Goal: Task Accomplishment & Management: Complete application form

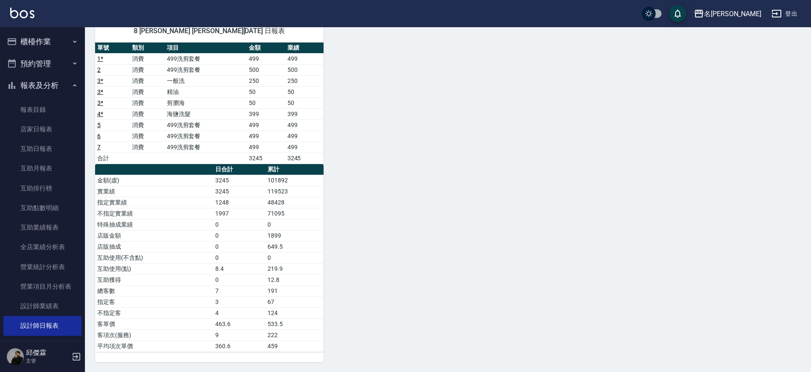
scroll to position [2, 0]
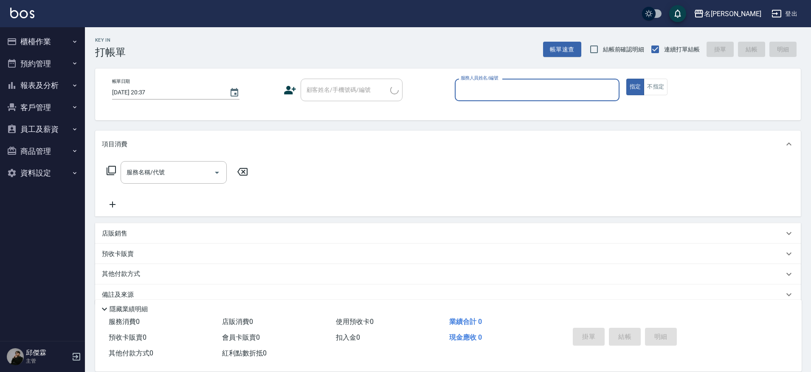
type input "８"
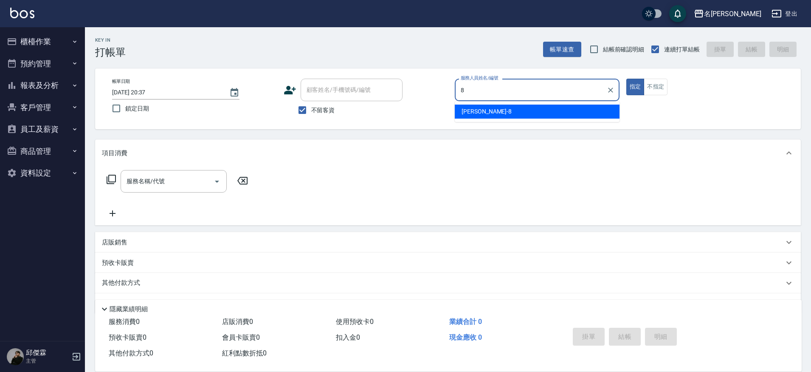
type input "Kira-8"
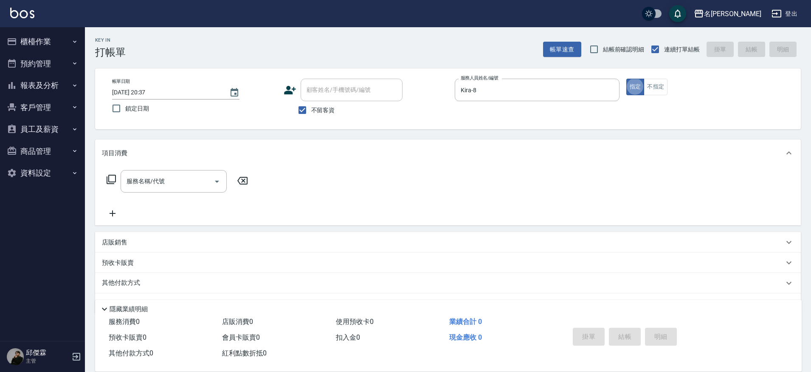
type button "true"
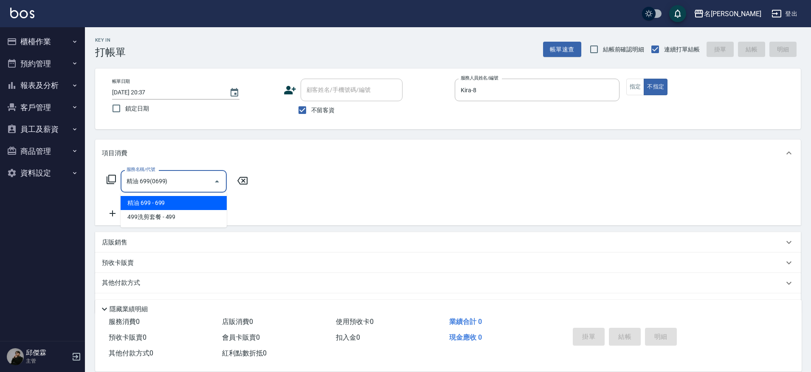
type input "精油 699(0699)"
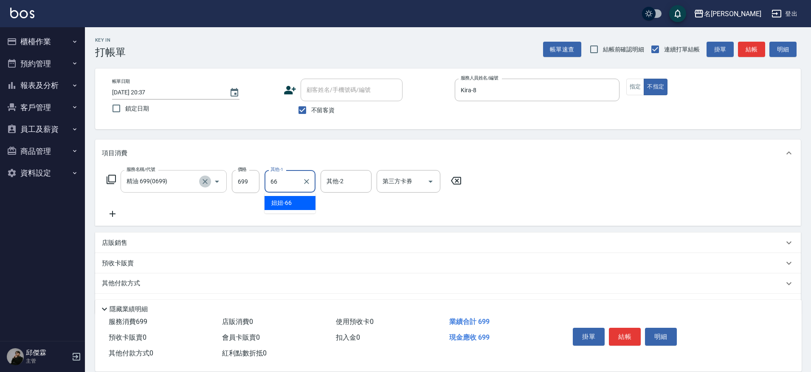
click at [203, 179] on icon "Clear" at bounding box center [205, 181] width 5 height 5
type input "66"
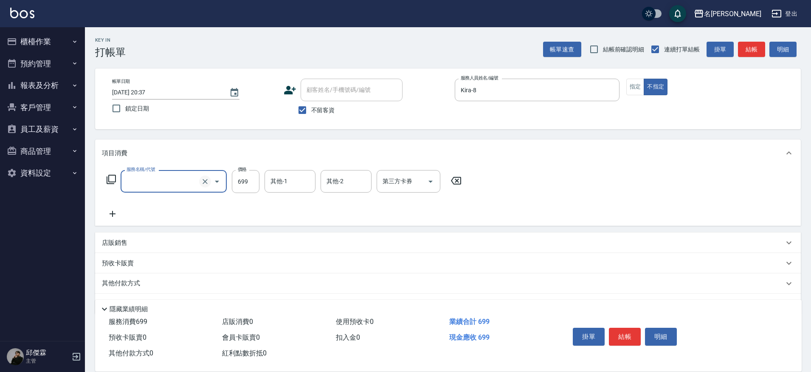
click at [203, 179] on icon "Clear" at bounding box center [205, 181] width 5 height 5
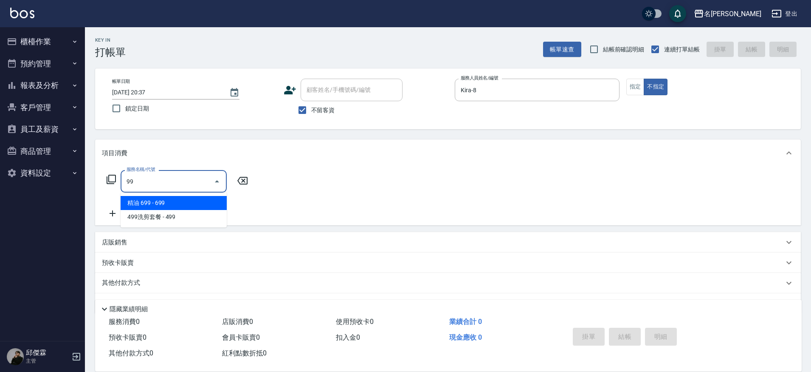
type input "精油 699(0699)"
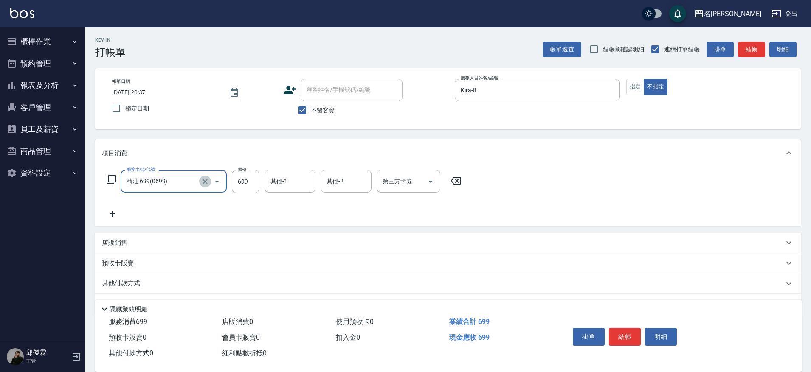
click at [206, 179] on icon "Clear" at bounding box center [205, 181] width 8 height 8
type input "精油SPA+剪髮(999)"
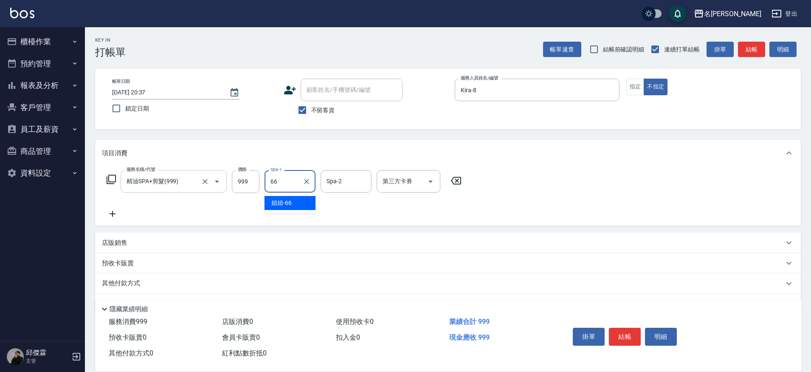
type input "66"
type input "."
type input "妞妞-66"
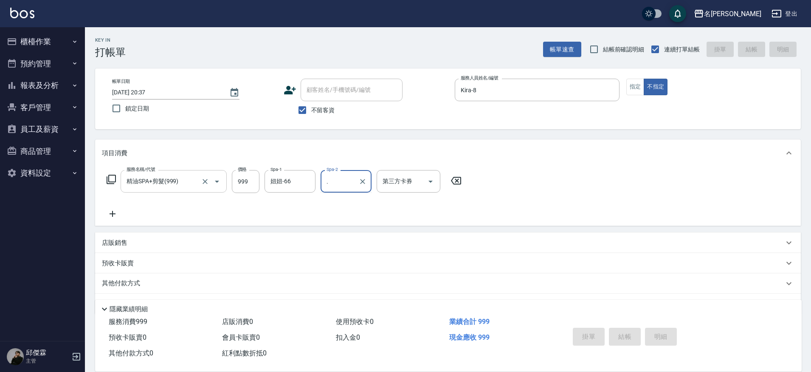
type input "2025/09/10 20:38"
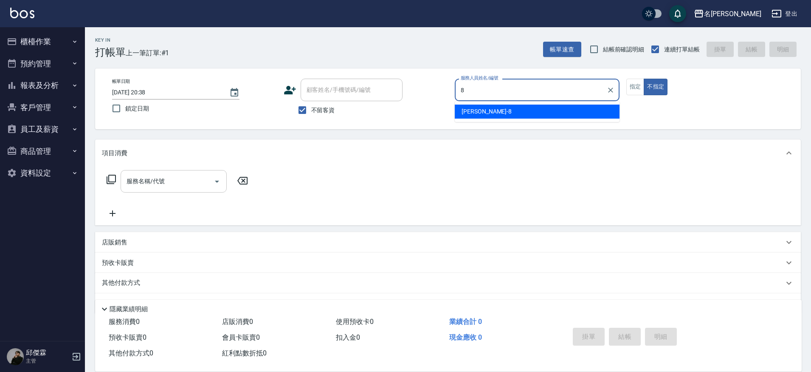
type input "Kira-8"
type button "false"
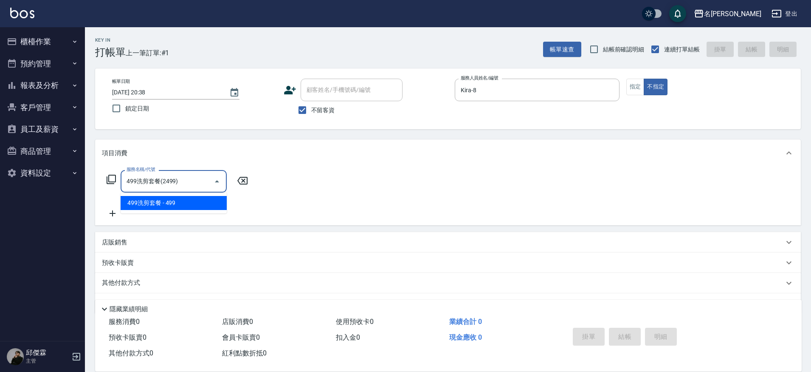
type input "499洗剪套餐(2499)"
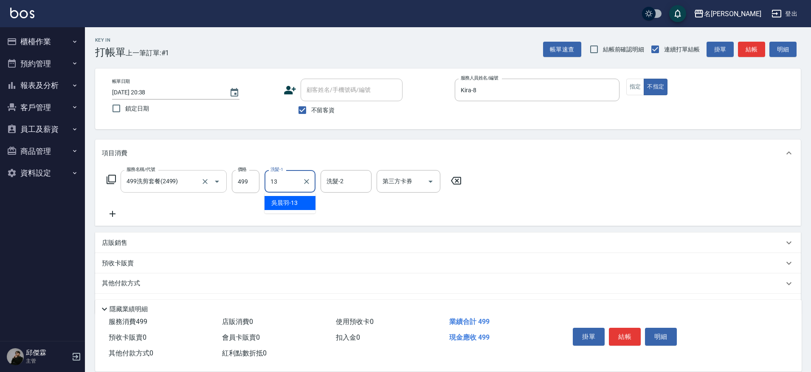
type input "[PERSON_NAME]-13"
type input "-"
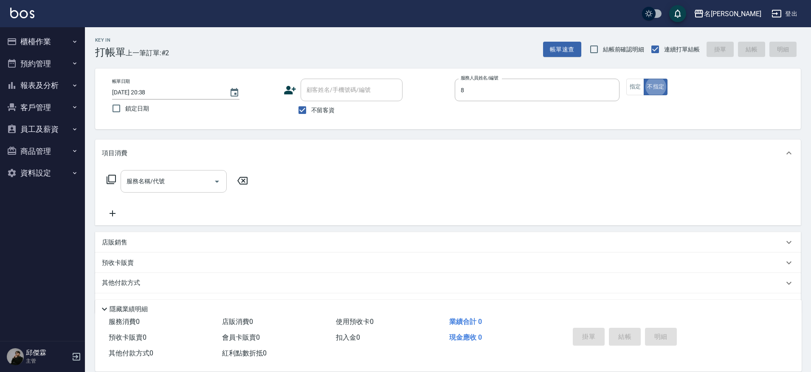
type input "Kira-8"
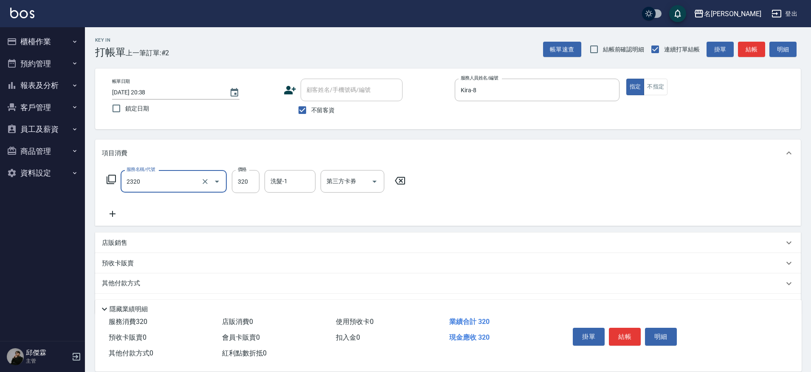
type input "洗剪320(2320)"
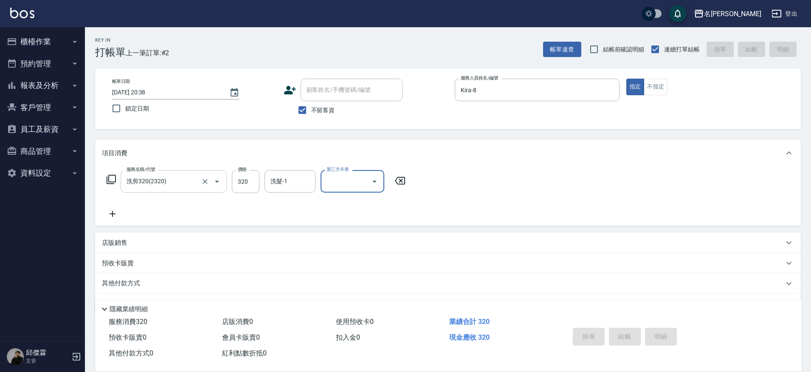
type input "2025/09/10 20:39"
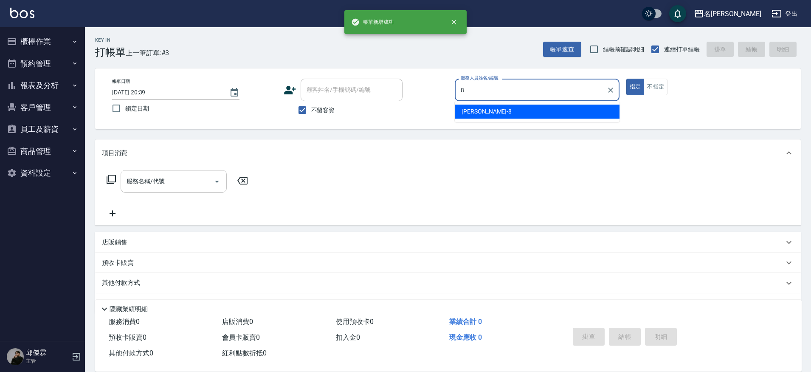
type input "Kira-8"
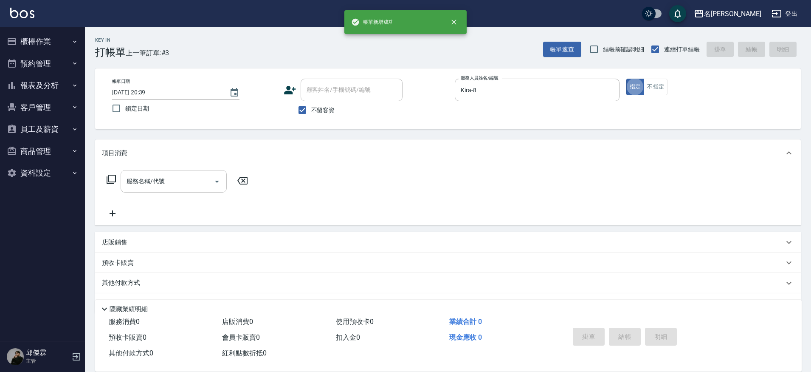
type input "."
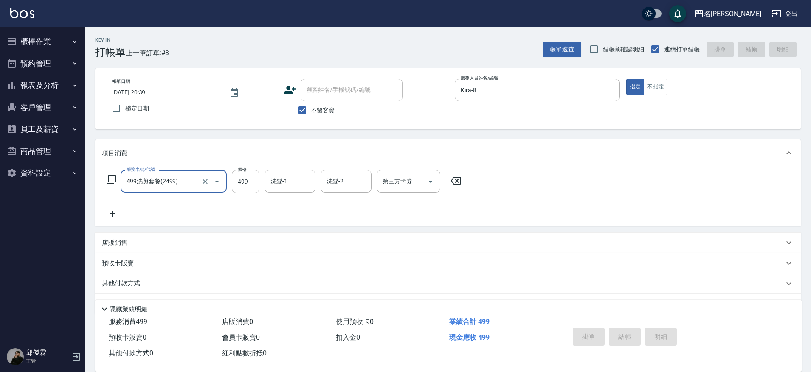
type input "499洗剪套餐(2499)"
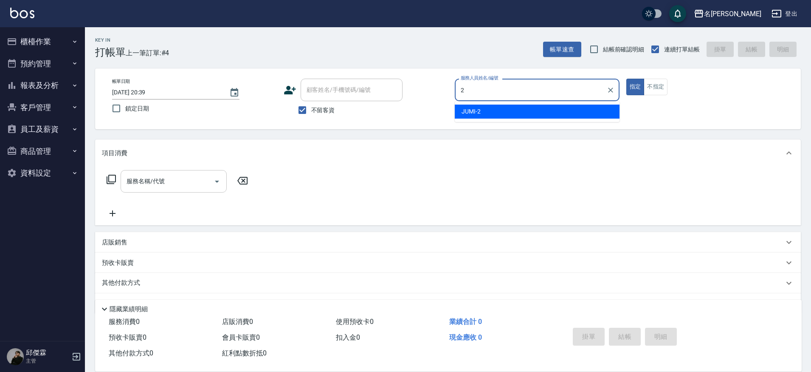
type input "JUMI-2"
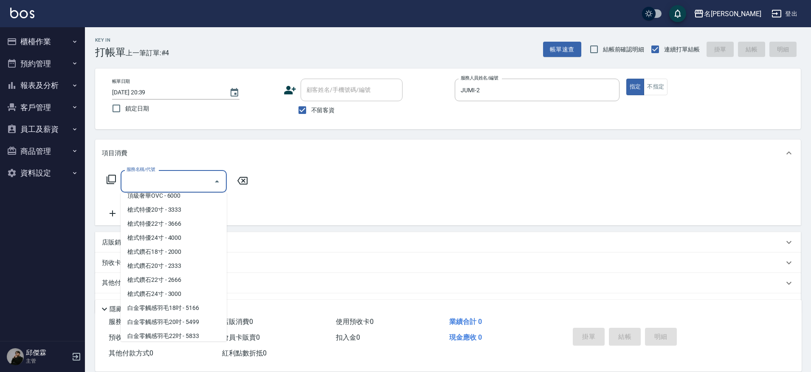
scroll to position [1339, 0]
type input "槍式特優20寸(槍式特優20寸)"
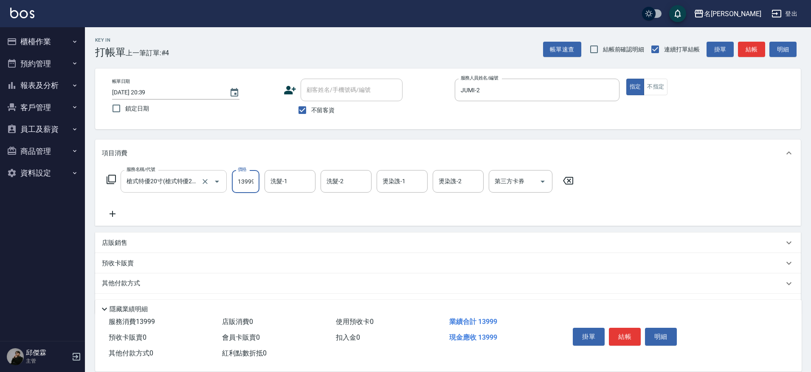
scroll to position [0, 1]
type input "13999"
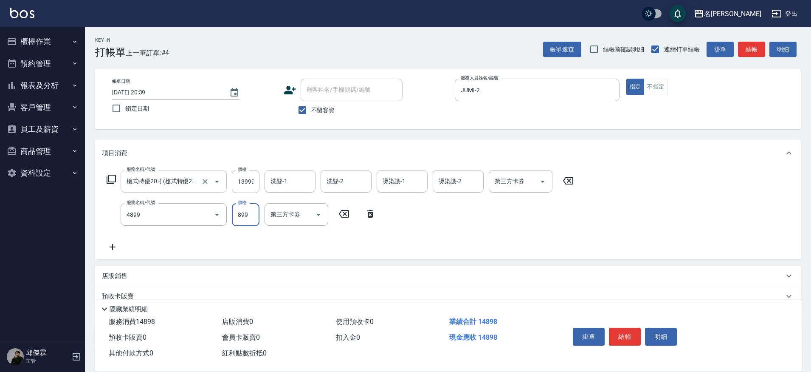
type input "染髮(4899)"
type input "1599"
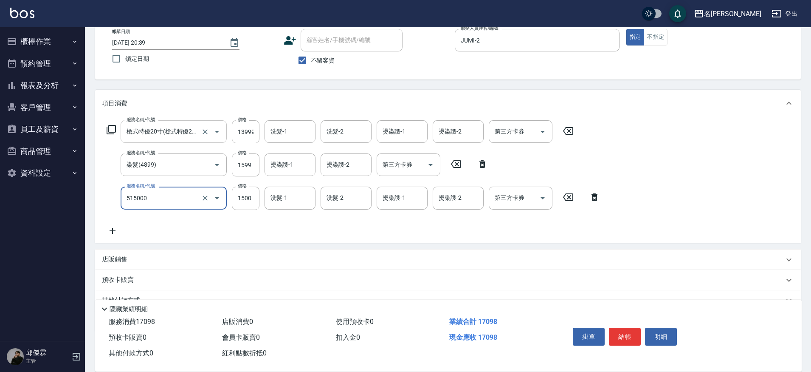
type input "極光結構護髮(515000)"
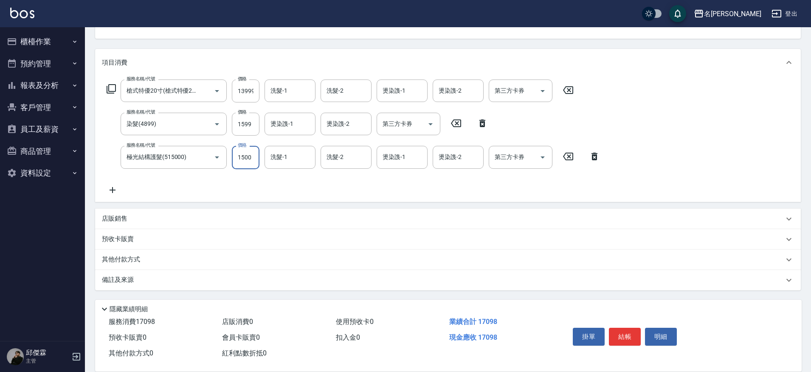
click at [132, 263] on p "其他付款方式" at bounding box center [123, 259] width 42 height 9
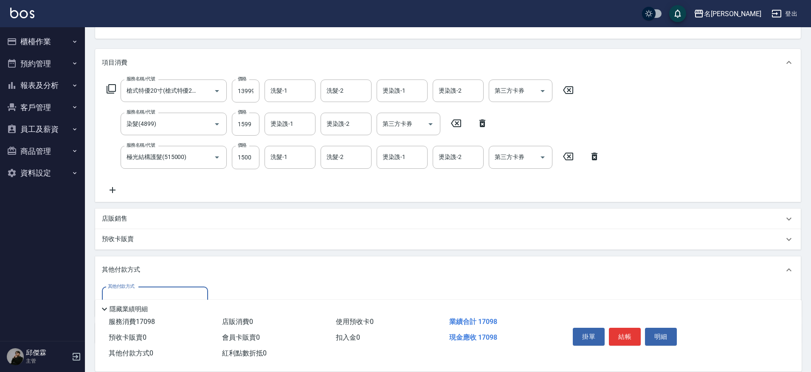
scroll to position [144, 0]
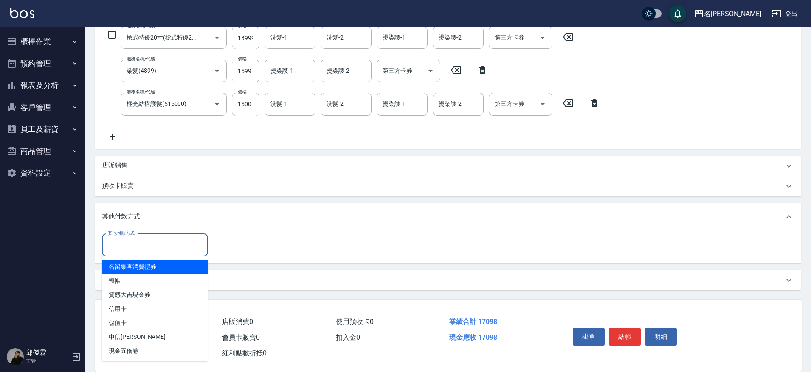
click at [144, 246] on input "其他付款方式" at bounding box center [155, 244] width 99 height 15
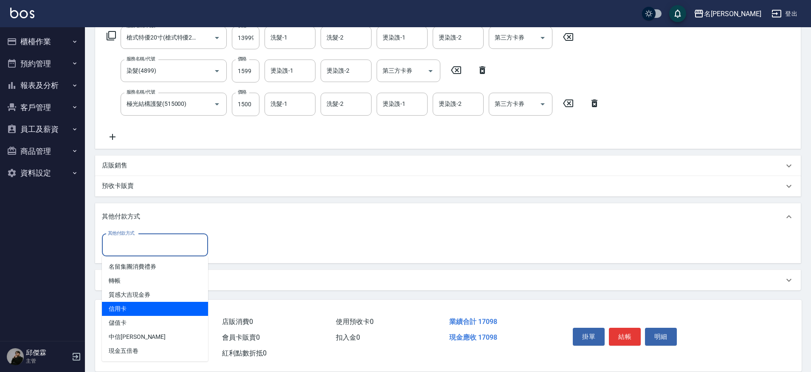
click at [144, 306] on span "信用卡" at bounding box center [155, 309] width 106 height 14
type input "信用卡"
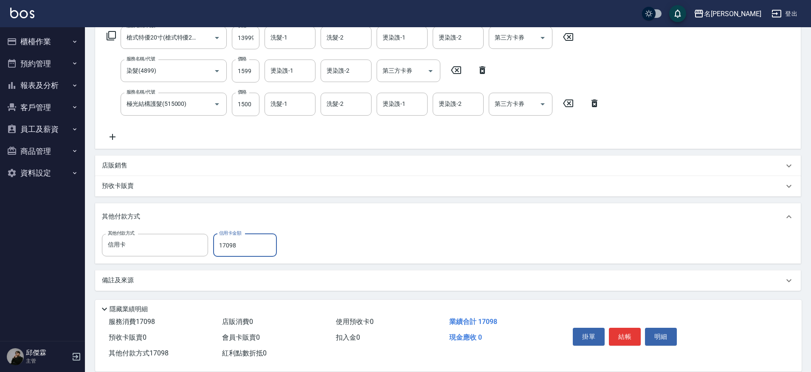
type input "17098"
type input "2025/09/10 20:40"
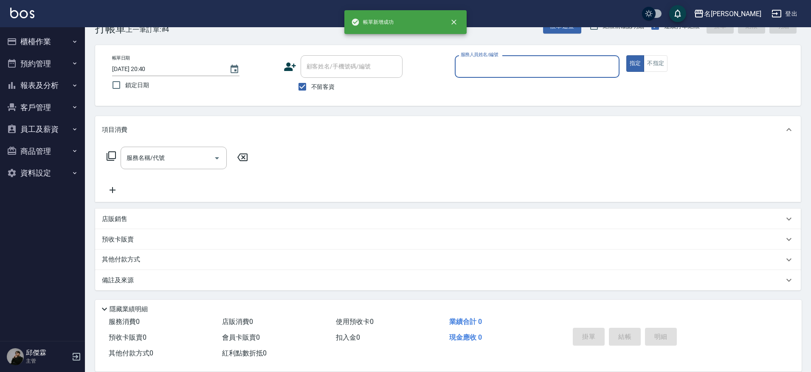
scroll to position [23, 0]
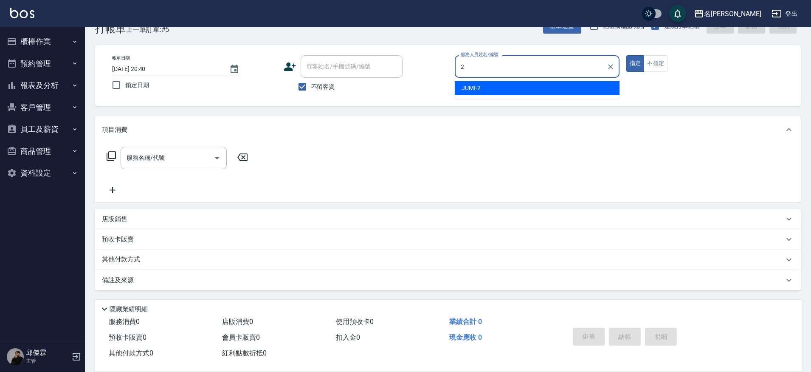
type input "JUMI-2"
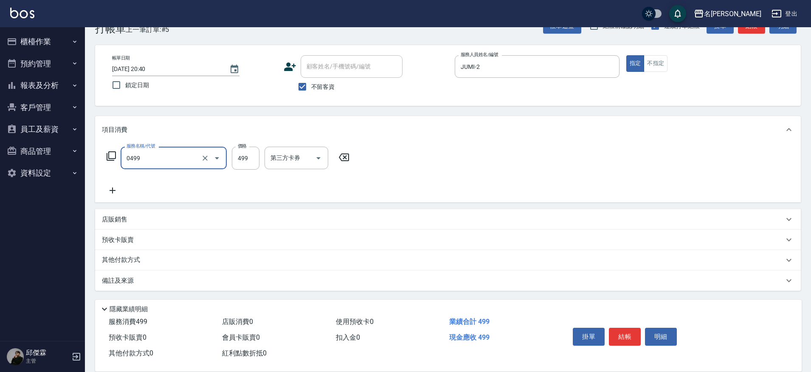
type input "伊黛莉spa(0499)"
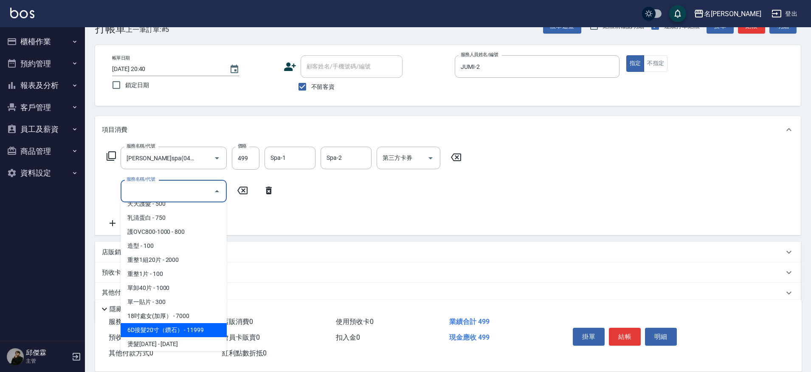
scroll to position [766, 0]
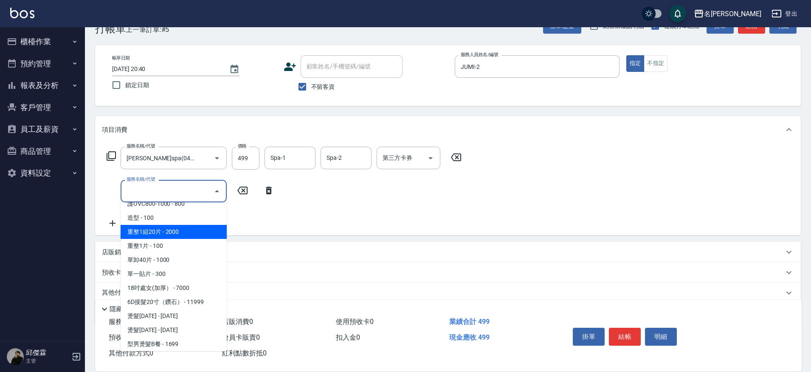
type input "重整1組20片(7006)"
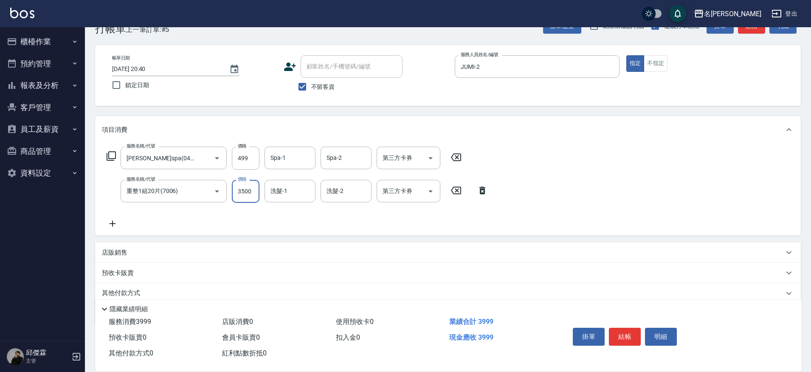
type input "3500"
click at [399, 167] on div "第三方卡券" at bounding box center [409, 158] width 64 height 23
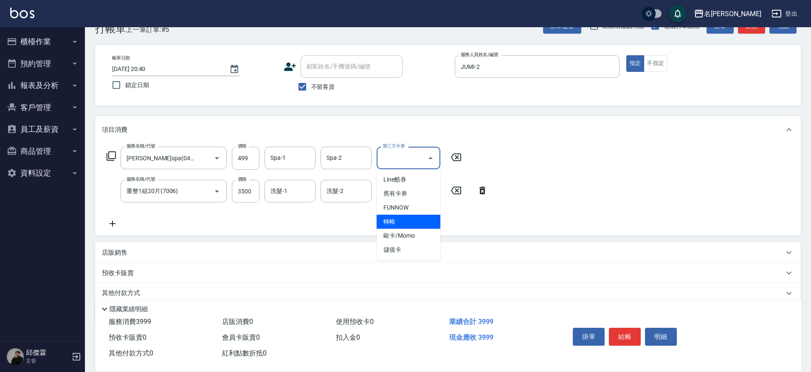
click at [406, 225] on span "轉帳" at bounding box center [409, 222] width 64 height 14
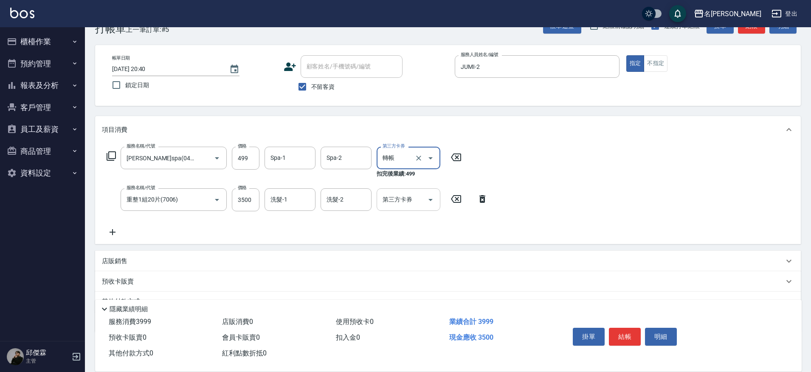
type input "轉帳"
click at [410, 199] on input "第三方卡券" at bounding box center [402, 199] width 43 height 15
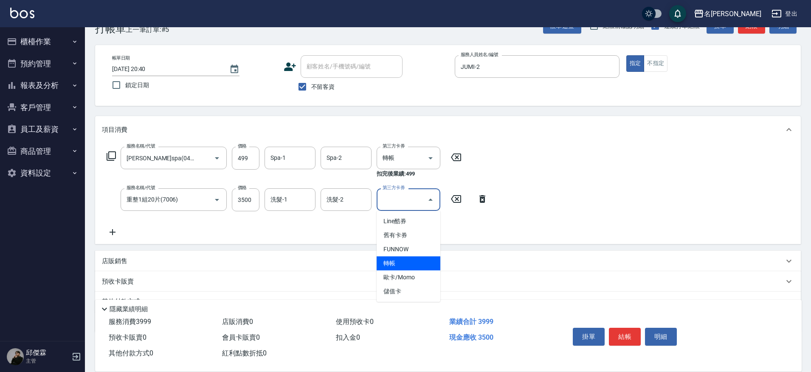
click at [398, 264] on span "轉帳" at bounding box center [409, 263] width 64 height 14
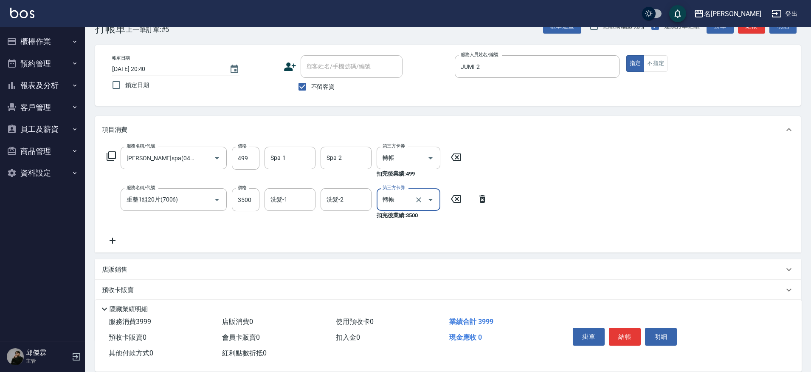
type input "轉帳"
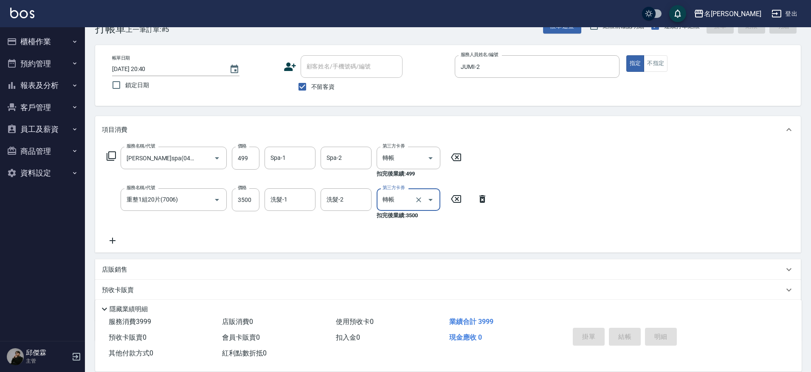
type input "2025/09/10 20:41"
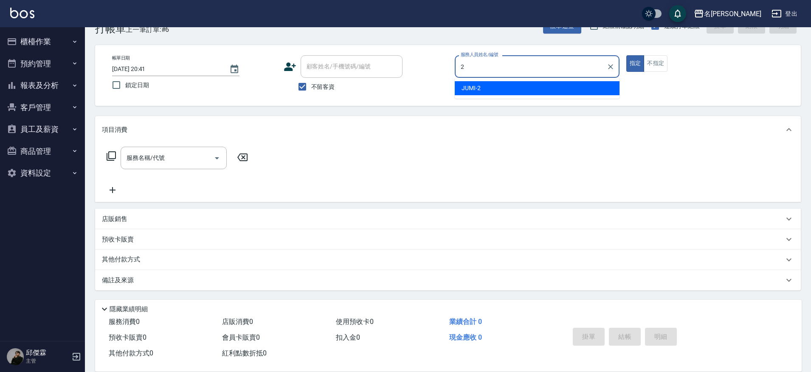
type input "JUMI-2"
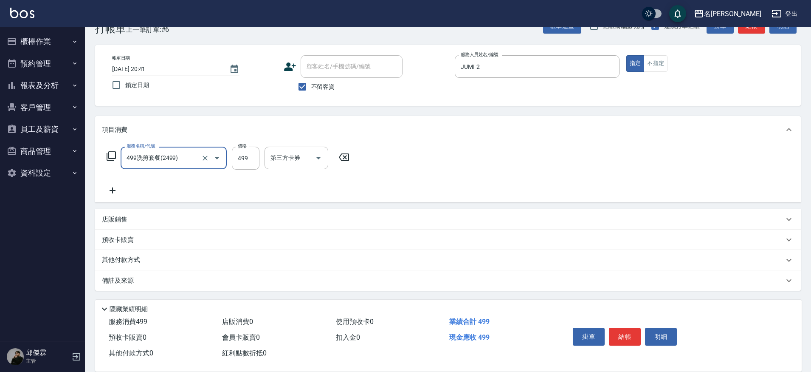
type input "499洗剪套餐(2499)"
type input "500"
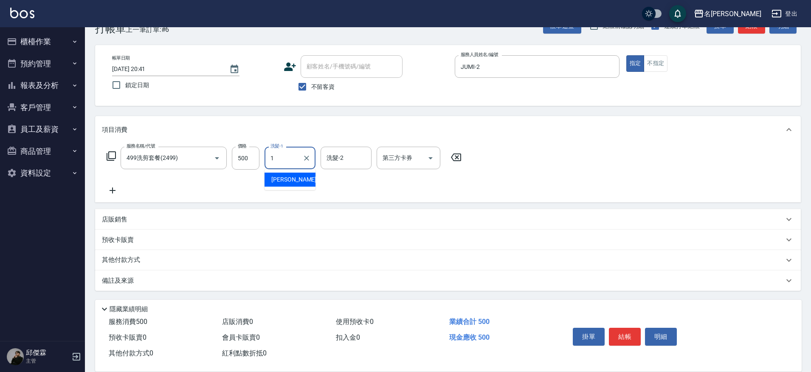
type input "1"
type input "3"
type input "LARA-1"
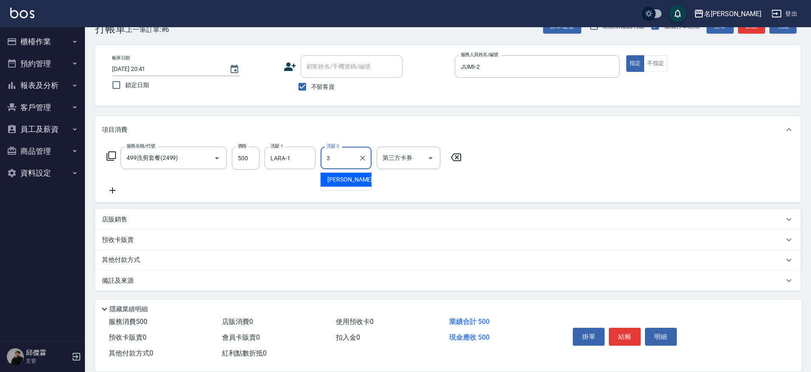
drag, startPoint x: 361, startPoint y: 159, endPoint x: 348, endPoint y: 158, distance: 13.6
click at [361, 159] on icon "Clear" at bounding box center [362, 157] width 5 height 5
click at [305, 158] on icon "Clear" at bounding box center [306, 158] width 8 height 8
type input "136"
type input "[PERSON_NAME]-13"
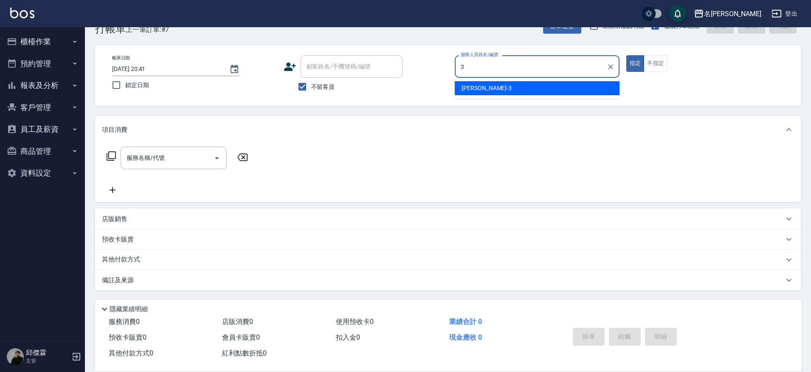
type input "Mina-3"
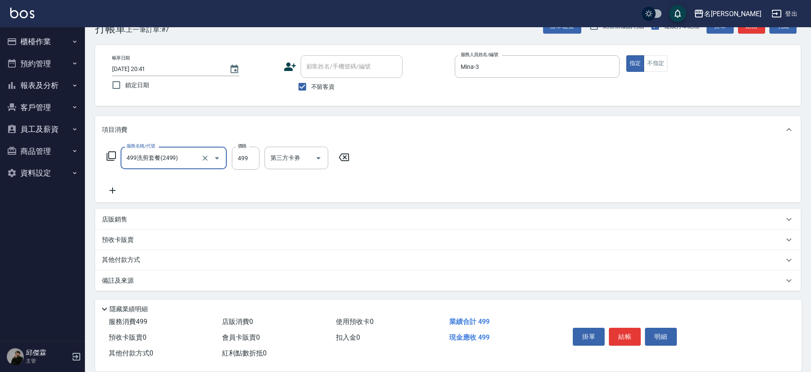
type input "499洗剪套餐(2499)"
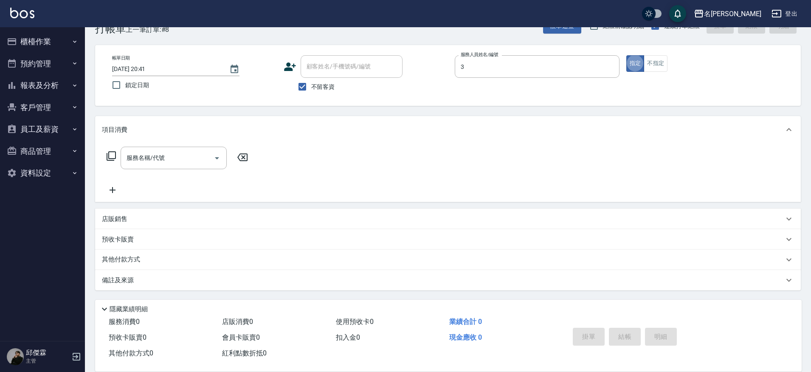
type input "Mina-3"
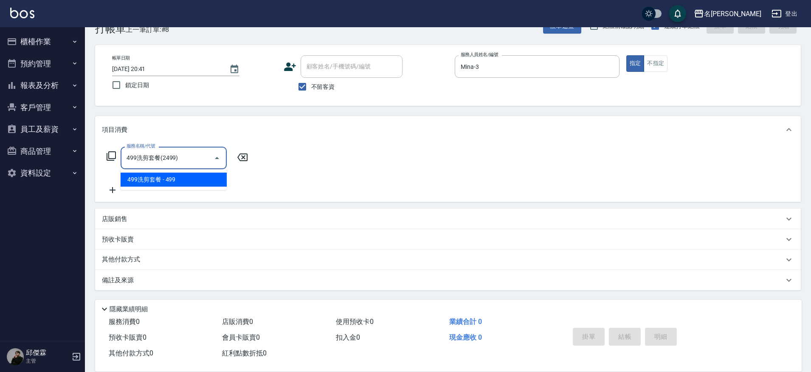
type input "499洗剪套餐(2499)"
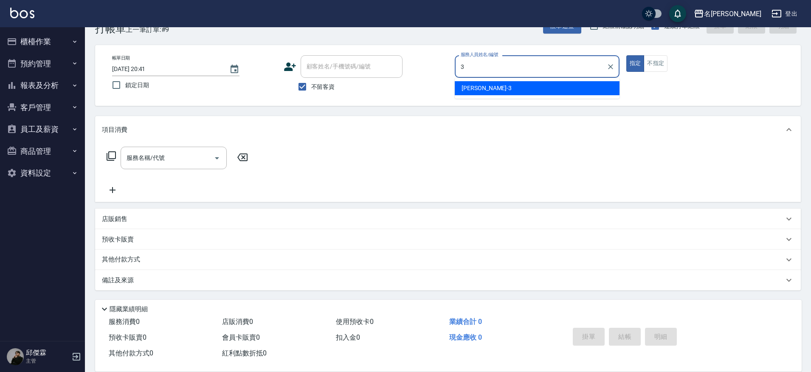
type input "Mina-3"
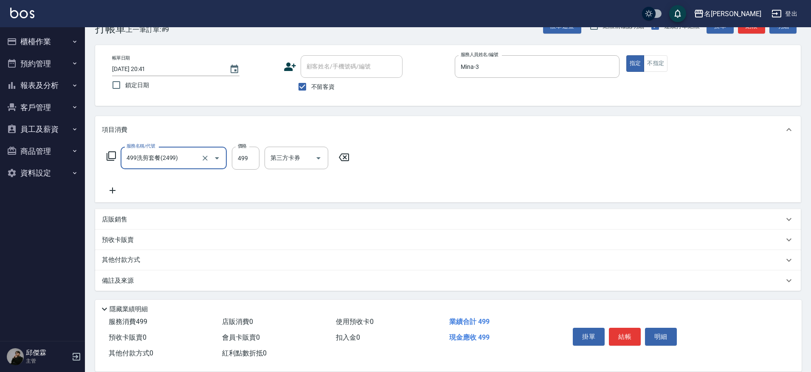
type input "499洗剪套餐(2499)"
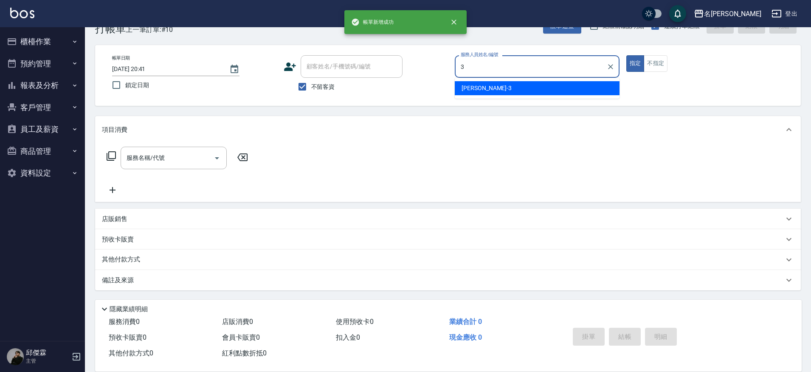
type input "Mina-3"
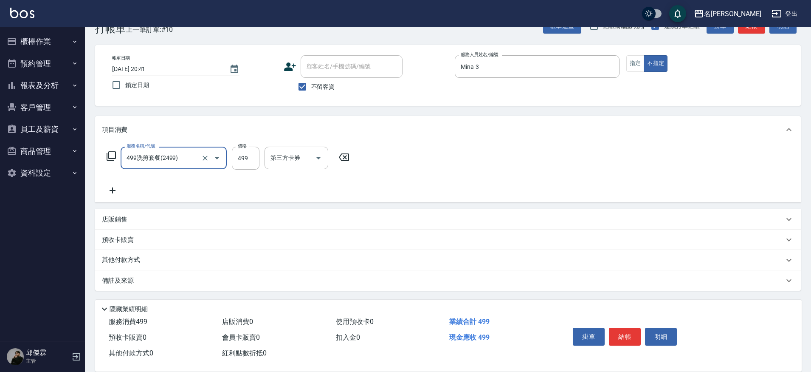
type input "499洗剪套餐(2499)"
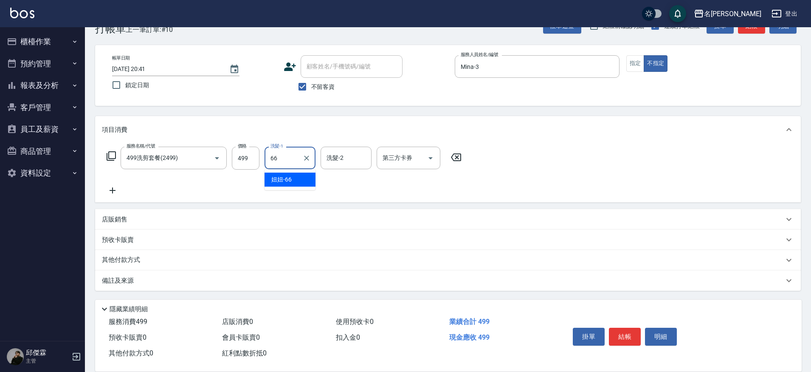
type input "妞妞-66"
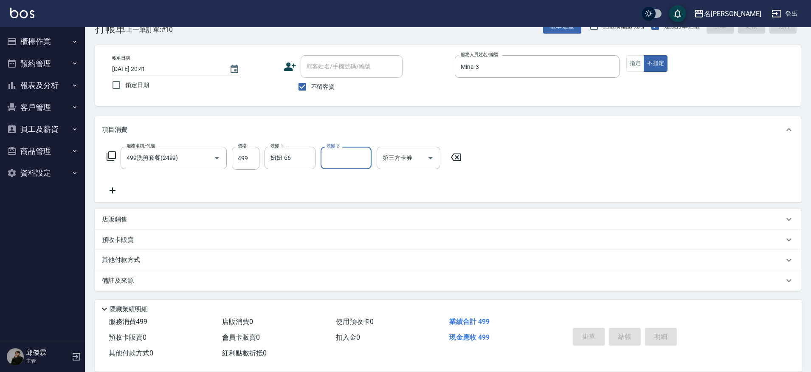
type input "2025/09/10 20:42"
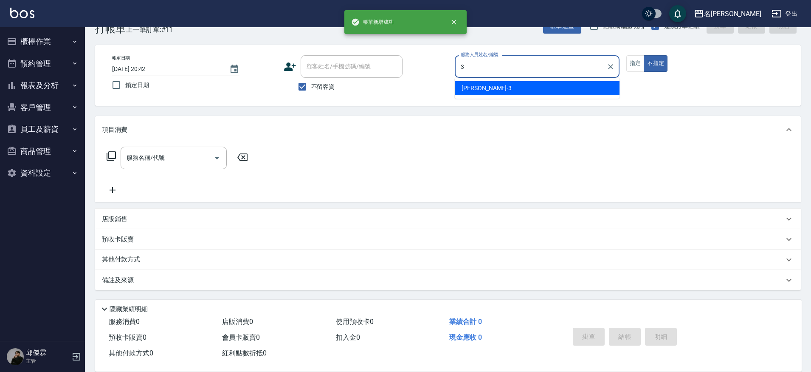
type input "Mina-3"
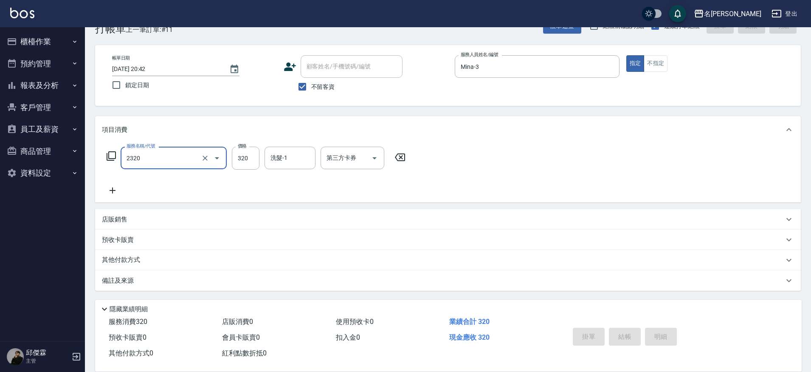
type input "2320"
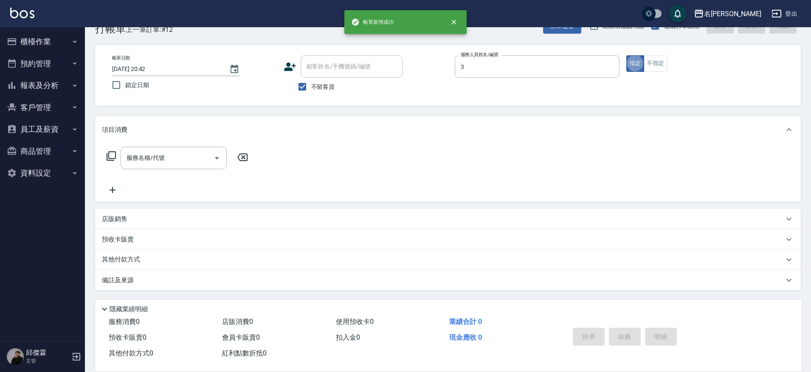
type input "Mina-3"
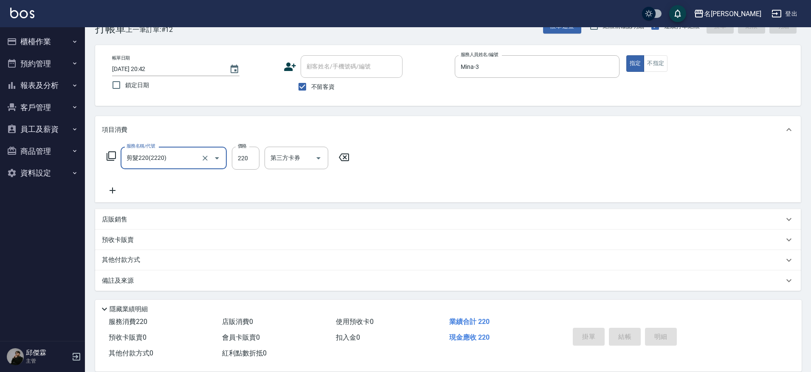
type input "剪髮220(2220)"
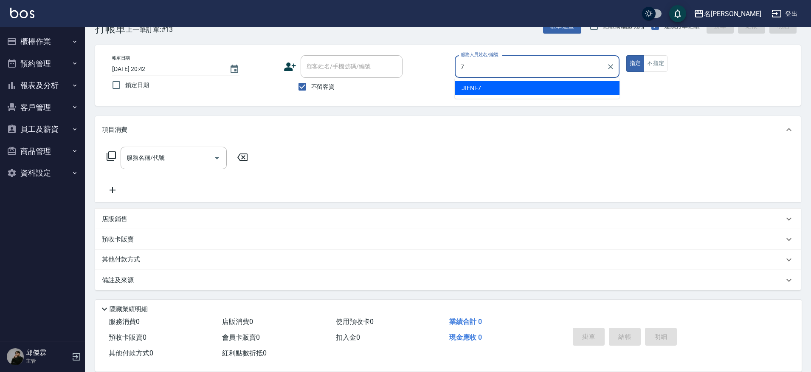
type input "JIENI-7"
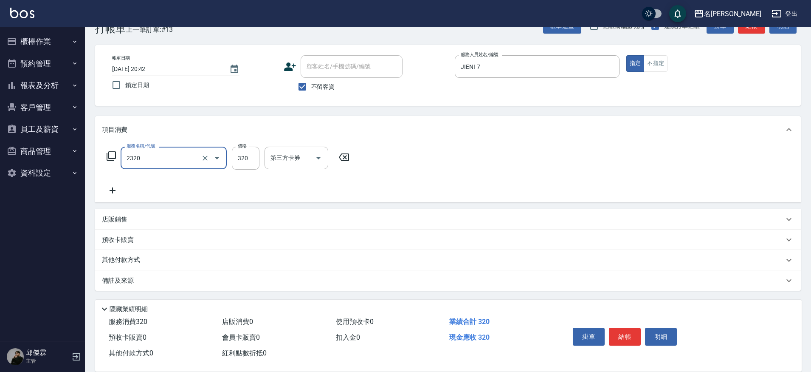
type input "洗剪320(2320)"
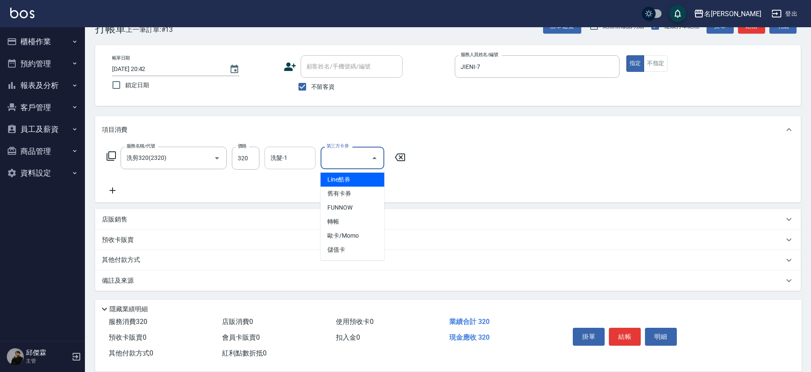
click at [278, 161] on input "洗髮-1" at bounding box center [289, 157] width 43 height 15
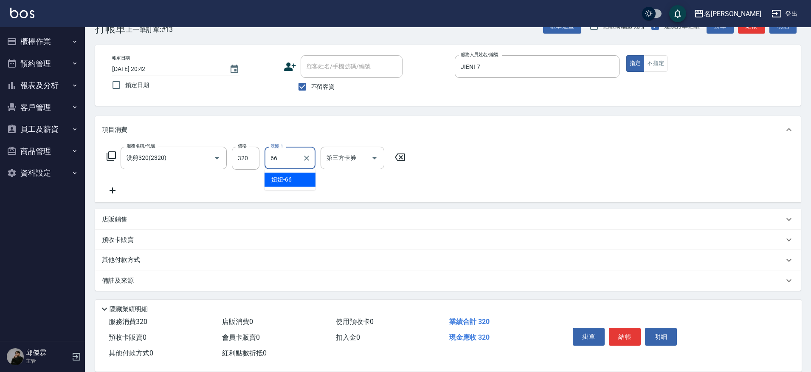
type input "妞妞-66"
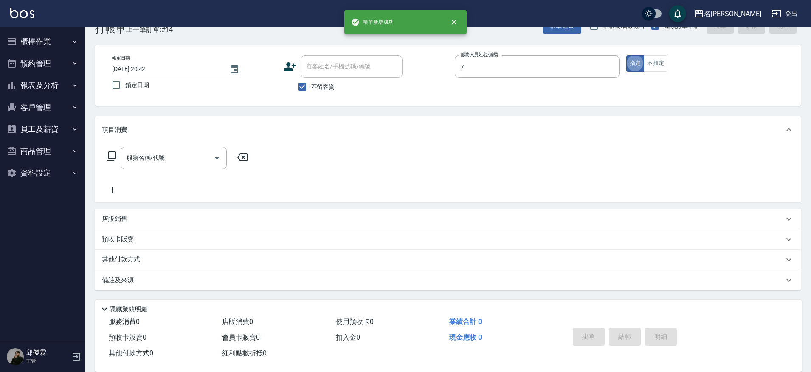
type input "JIENI-7"
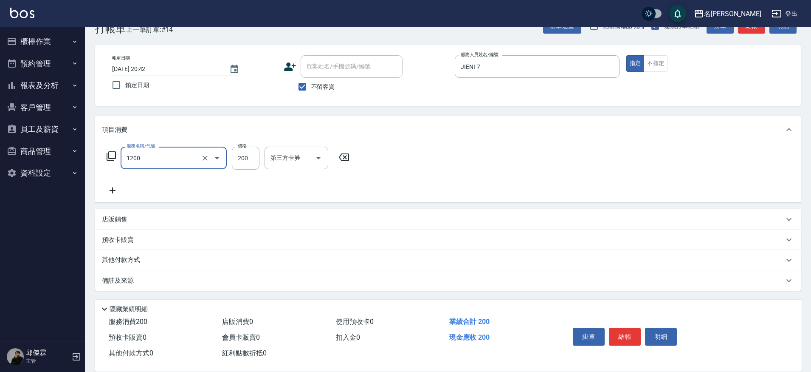
type input "一般洗+精油(1200)"
type input "250"
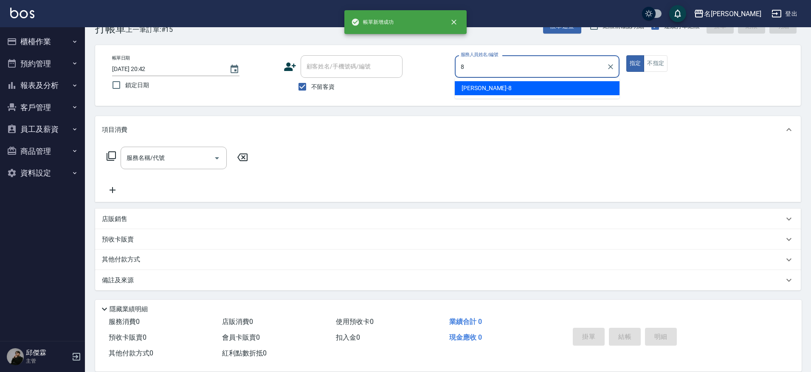
type input "Kira-8"
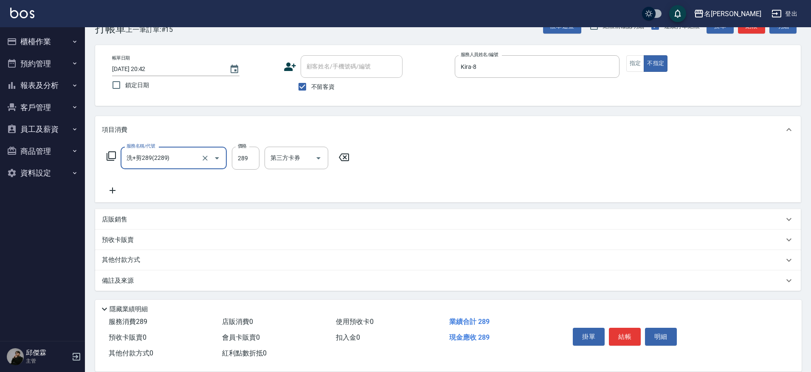
type input "洗+剪289(2289)"
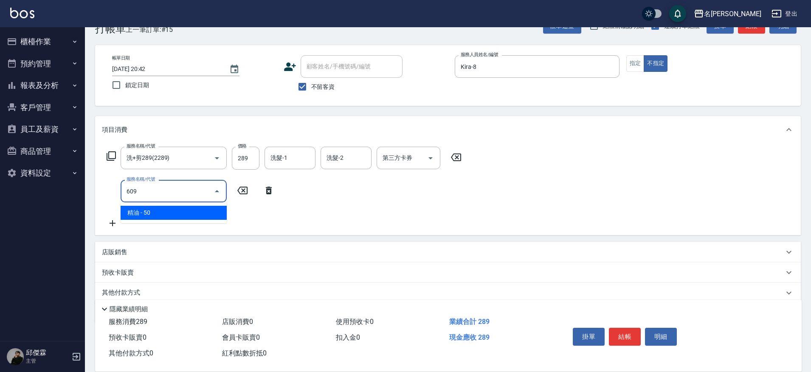
type input "精油(609)"
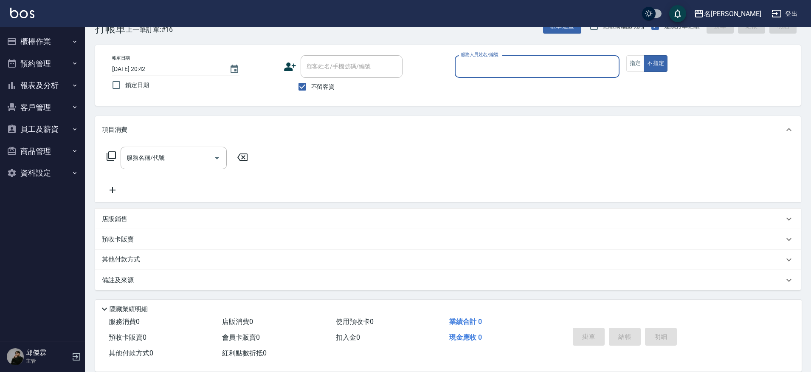
scroll to position [0, 0]
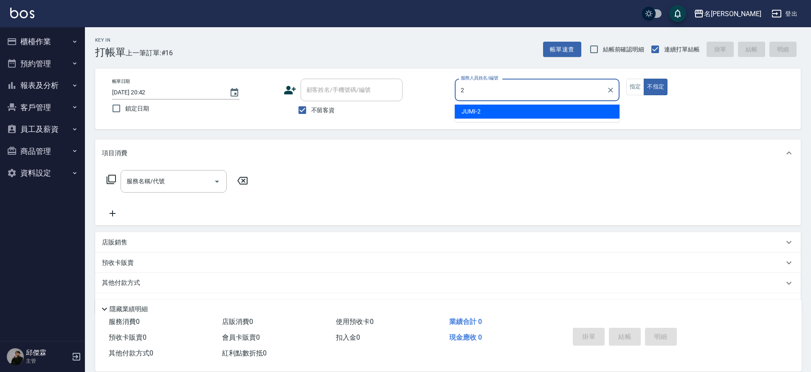
type input "JUMI-2"
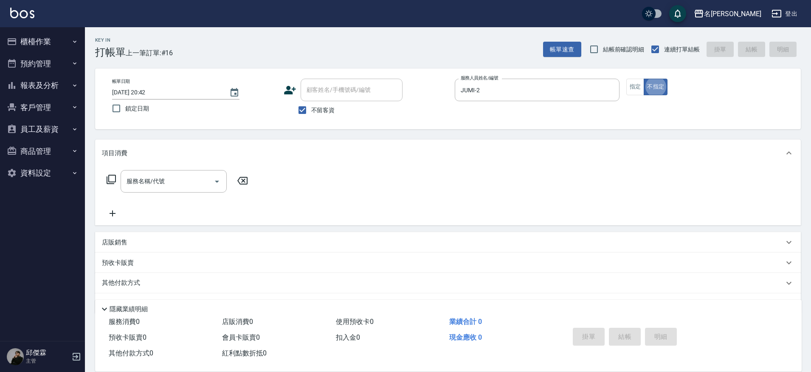
scroll to position [17, 0]
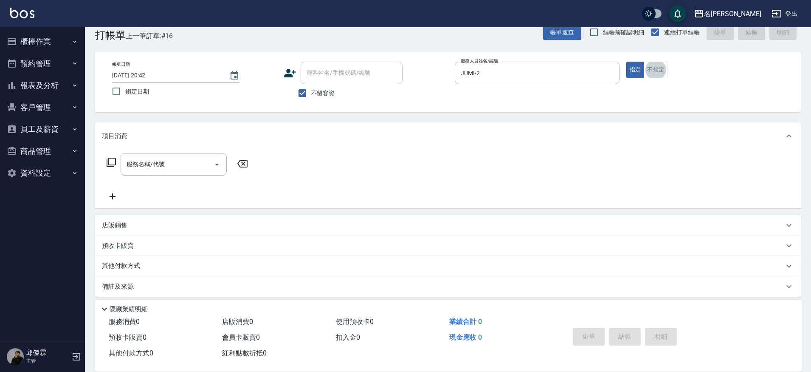
type input "."
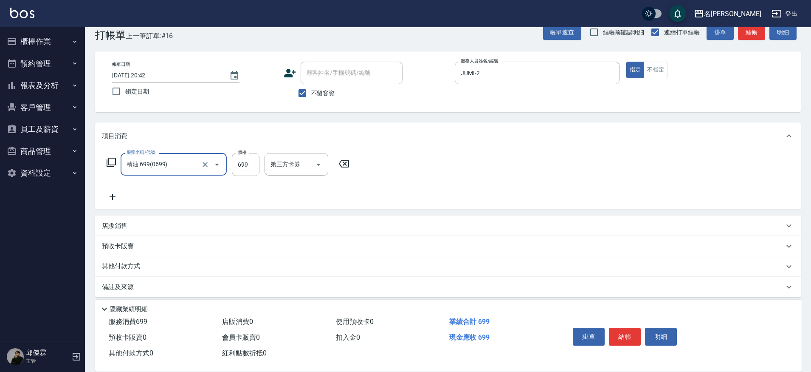
type input "精油 699(0699)"
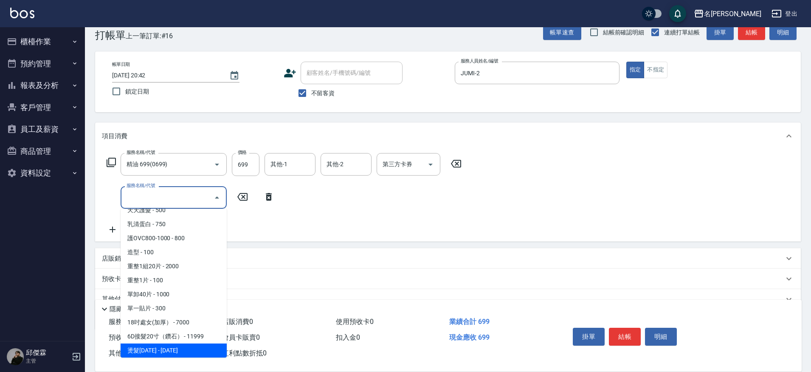
scroll to position [766, 0]
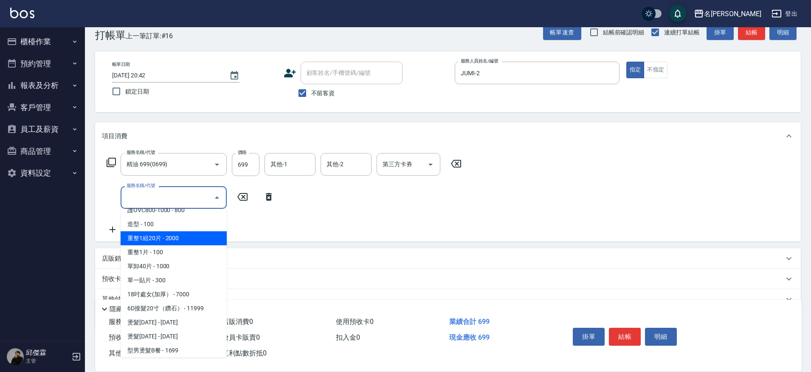
type input "重整1組20片(7006)"
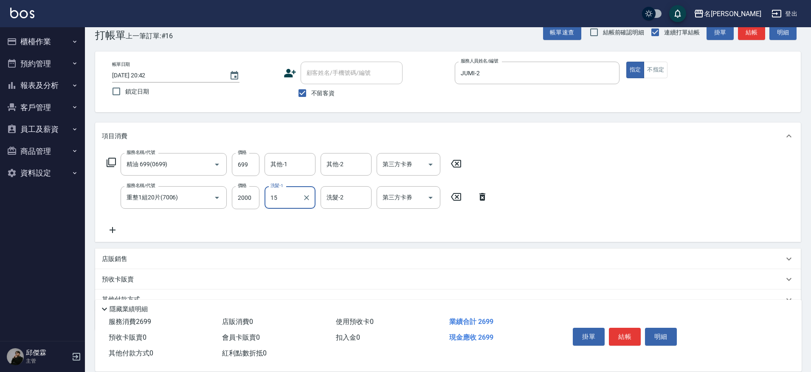
type input "1"
type input "Nini-23"
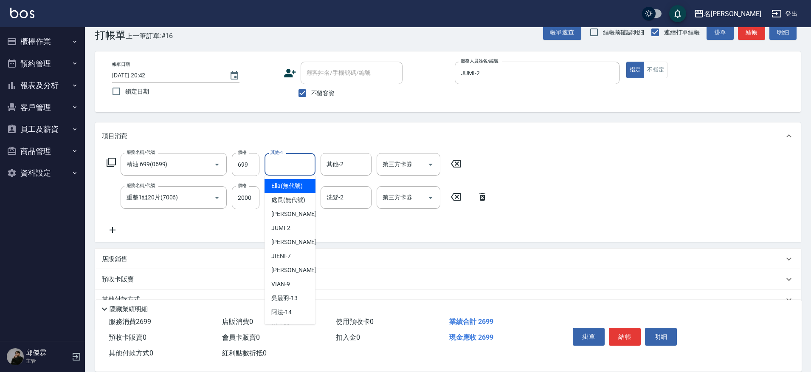
click at [295, 157] on input "其他-1" at bounding box center [289, 164] width 43 height 15
type input "Nini-23"
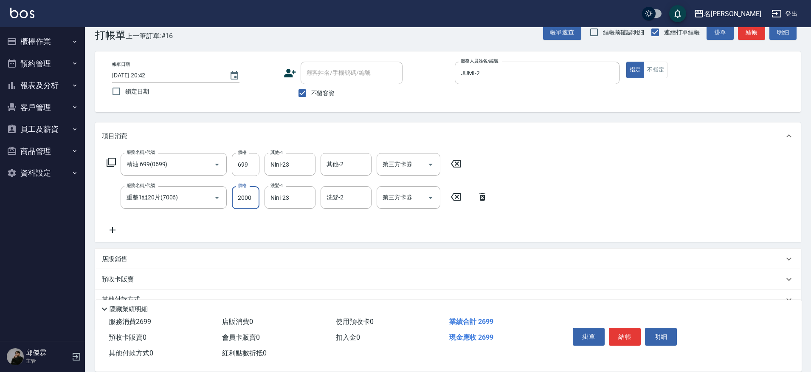
click at [257, 202] on input "2000" at bounding box center [246, 197] width 28 height 23
type input "1500"
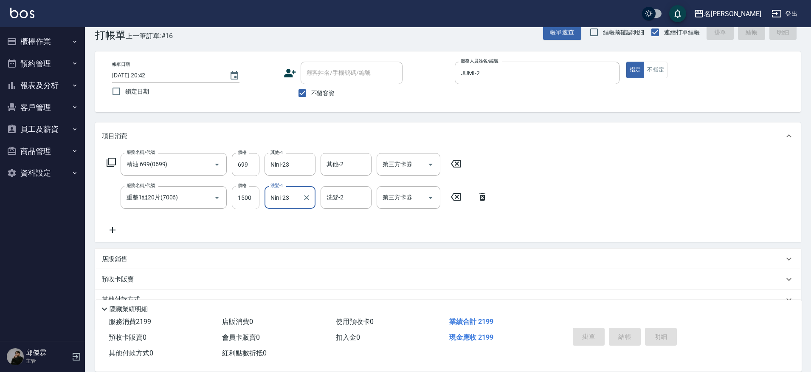
type input "2025/09/10 21:13"
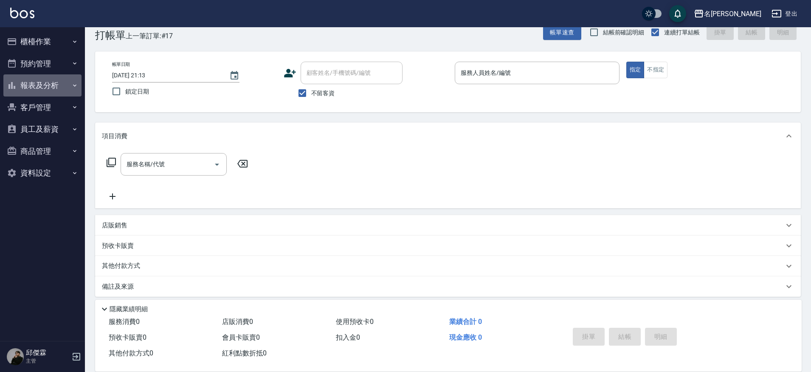
click at [45, 81] on button "報表及分析" at bounding box center [42, 85] width 78 height 22
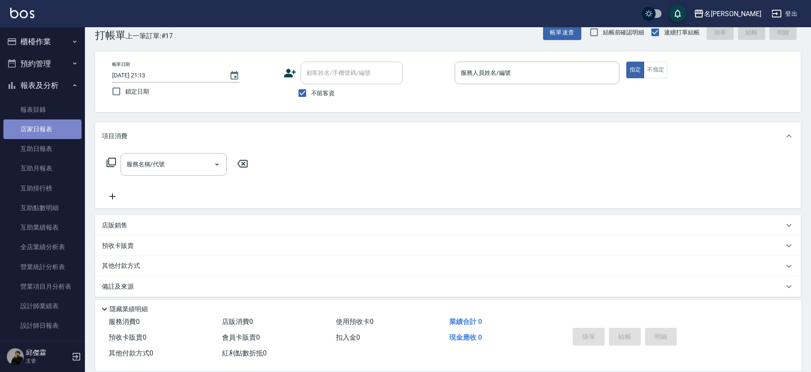
click at [42, 135] on link "店家日報表" at bounding box center [42, 129] width 78 height 20
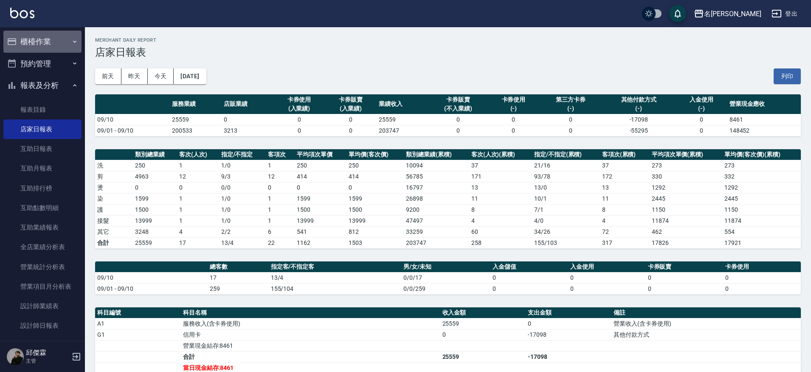
click at [60, 41] on button "櫃檯作業" at bounding box center [42, 42] width 78 height 22
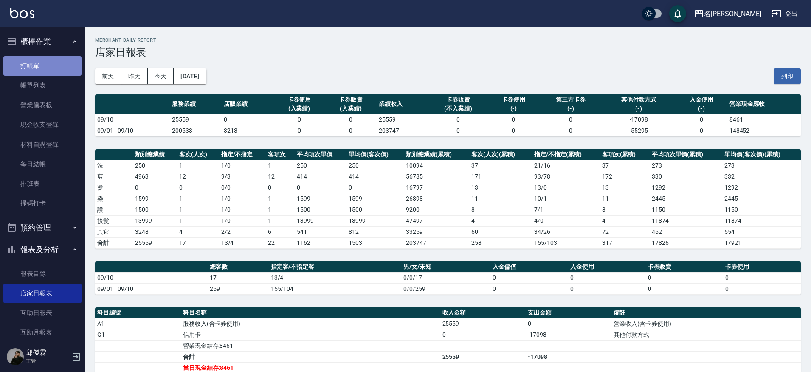
click at [45, 71] on link "打帳單" at bounding box center [42, 66] width 78 height 20
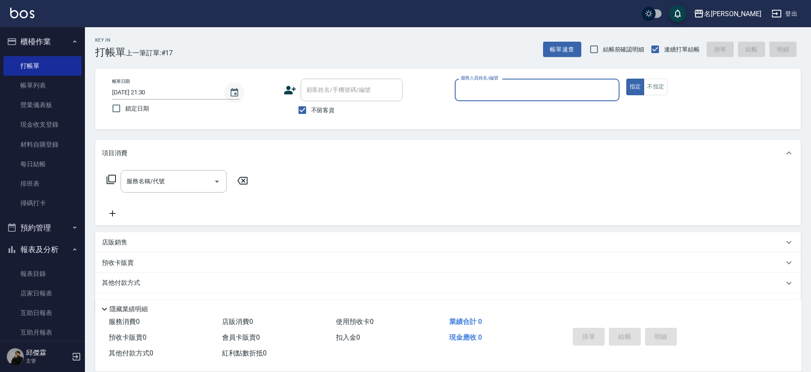
click at [239, 85] on button "Choose date, selected date is 2025-09-10" at bounding box center [234, 92] width 20 height 20
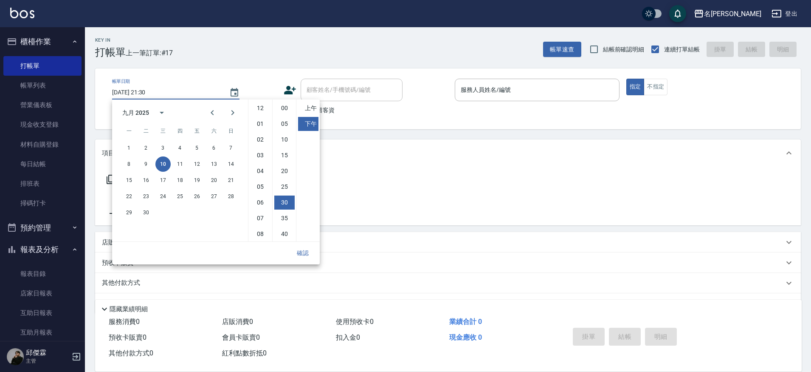
scroll to position [48, 0]
click at [376, 35] on div "Key In 打帳單 上一筆訂單:#17 帳單速查 結帳前確認明細 連續打單結帳 掛單 結帳 明細" at bounding box center [443, 42] width 716 height 31
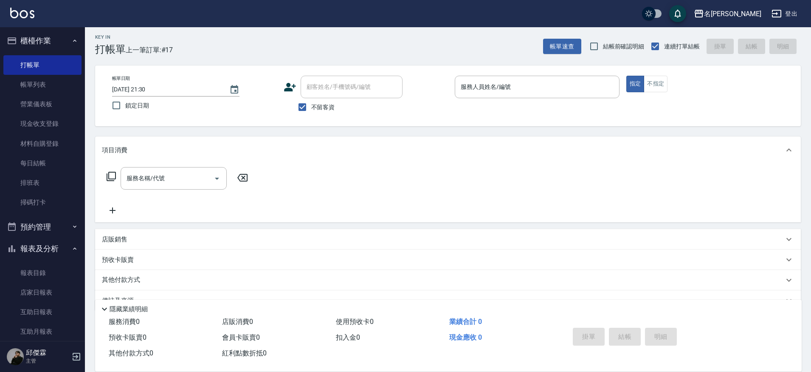
scroll to position [0, 0]
click at [53, 298] on link "店家日報表" at bounding box center [42, 293] width 78 height 20
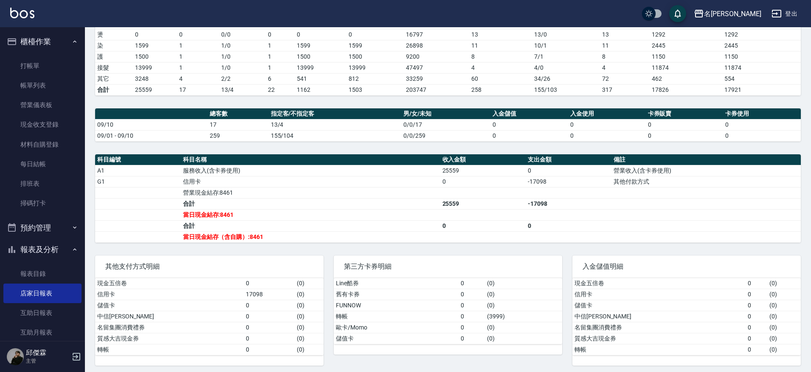
scroll to position [155, 0]
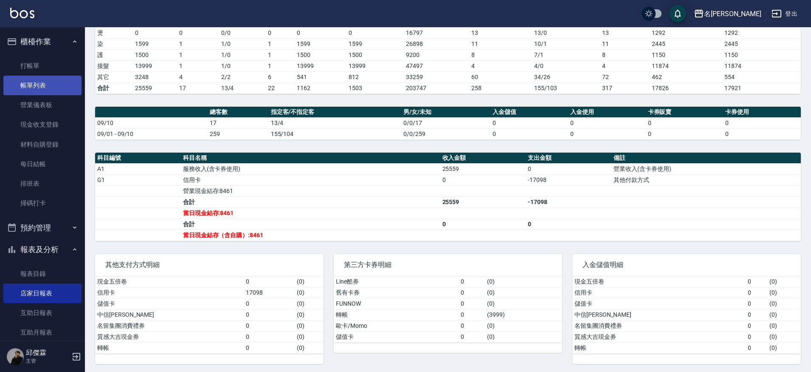
click at [56, 86] on link "帳單列表" at bounding box center [42, 86] width 78 height 20
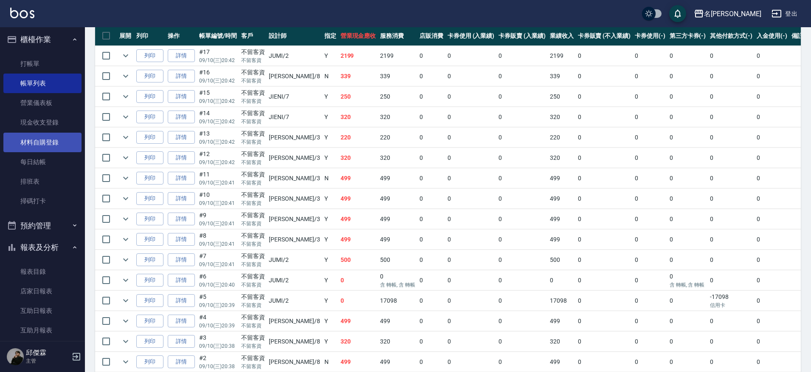
scroll to position [3, 0]
click at [47, 140] on link "材料自購登錄" at bounding box center [42, 142] width 78 height 20
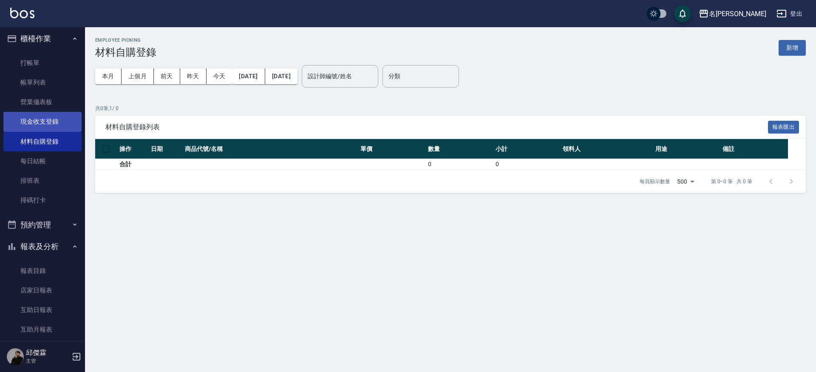
click at [32, 124] on link "現金收支登錄" at bounding box center [42, 122] width 78 height 20
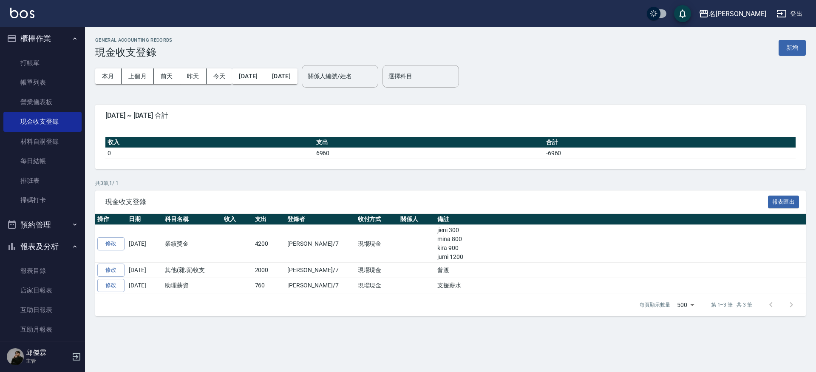
click at [807, 49] on div "GENERAL ACCOUNTING RECORDS 現金收支登錄 新增 本月 上個月 前天 昨天 今天 2025/09/01 2025/09/10 關係人編…" at bounding box center [450, 176] width 731 height 299
click at [800, 49] on button "新增" at bounding box center [791, 48] width 27 height 16
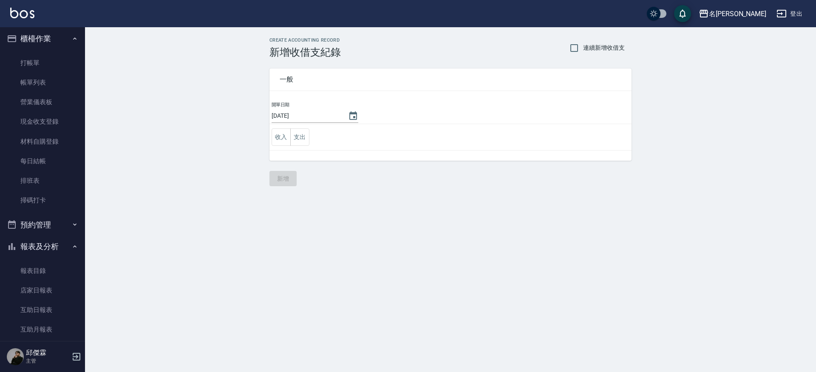
drag, startPoint x: 303, startPoint y: 136, endPoint x: 318, endPoint y: 139, distance: 15.4
click at [304, 136] on button "支出" at bounding box center [299, 136] width 19 height 17
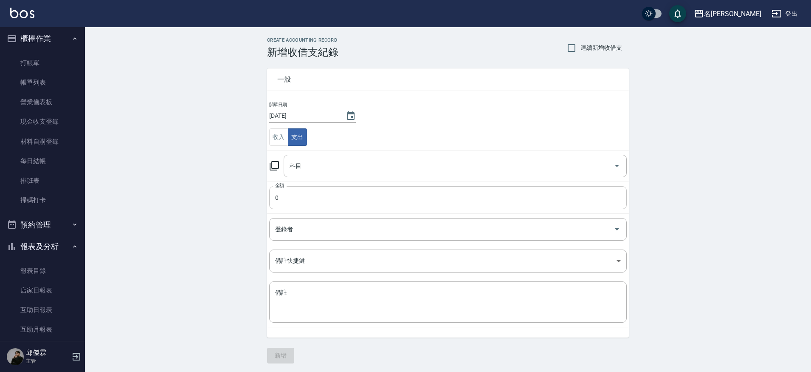
click at [297, 195] on input "0" at bounding box center [448, 197] width 358 height 23
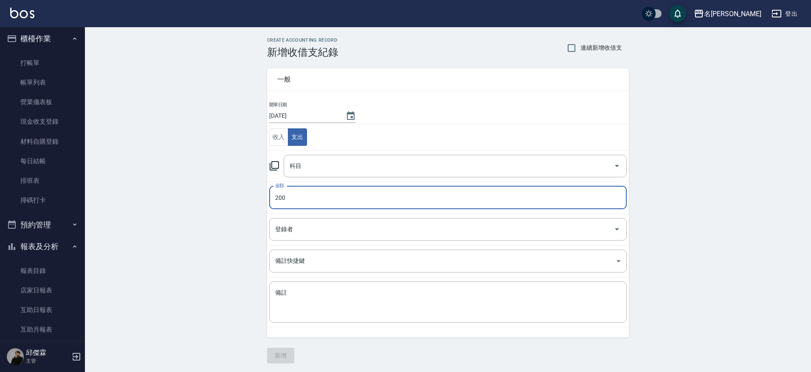
type input "200"
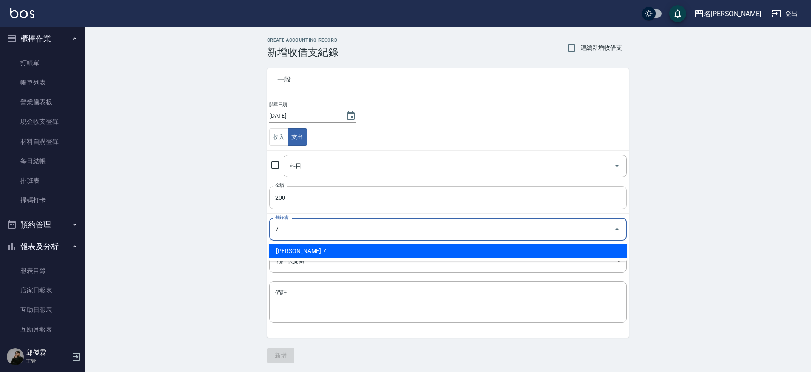
type input "[PERSON_NAME]-7"
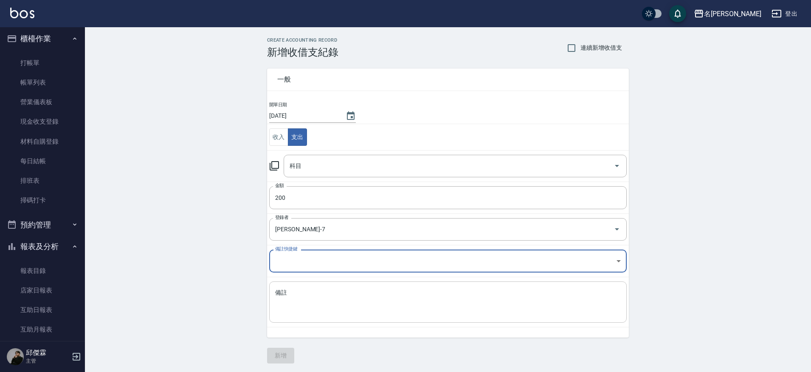
click at [299, 291] on textarea "備註" at bounding box center [448, 301] width 346 height 27
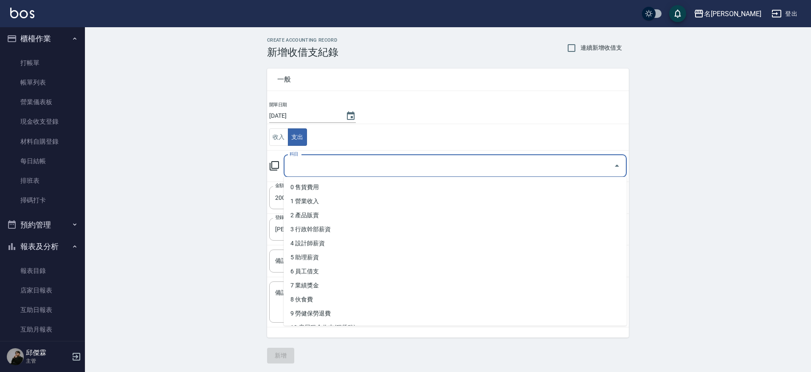
click at [320, 158] on input "科目" at bounding box center [449, 165] width 323 height 15
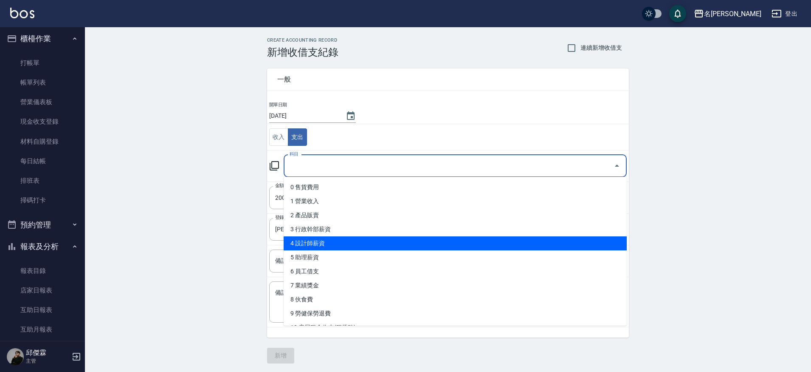
click at [323, 243] on li "4 設計師薪資" at bounding box center [455, 243] width 343 height 14
type input "4 設計師薪資"
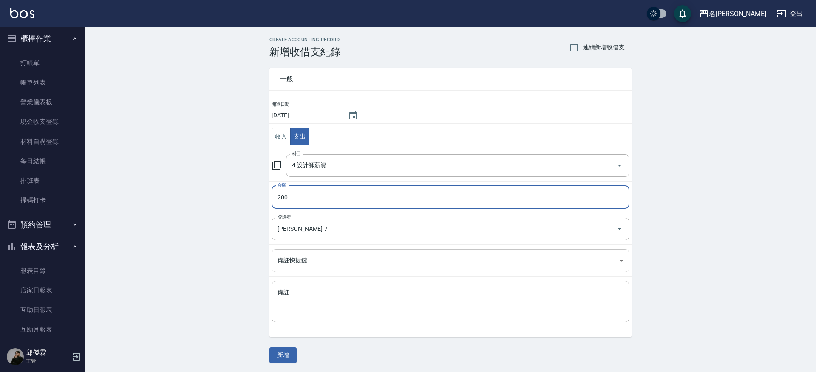
click at [311, 262] on body "名留霧峰 登出 櫃檯作業 打帳單 帳單列表 營業儀表板 現金收支登錄 材料自購登錄 每日結帳 排班表 掃碼打卡 預約管理 預約管理 單日預約紀錄 單週預約紀錄…" at bounding box center [408, 186] width 816 height 373
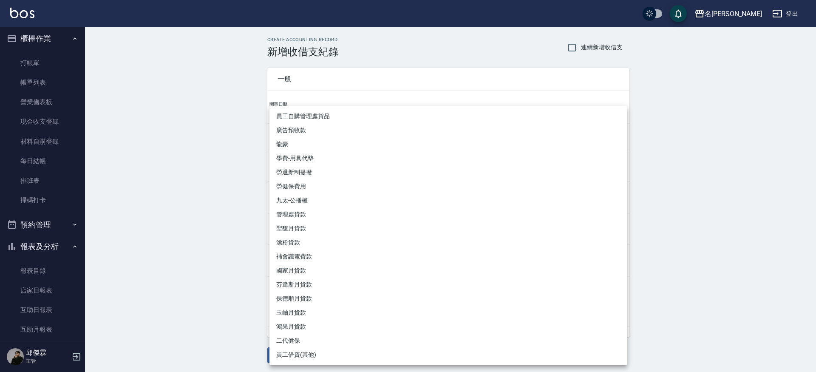
click at [302, 322] on li "鴻果月貨款" at bounding box center [448, 326] width 358 height 14
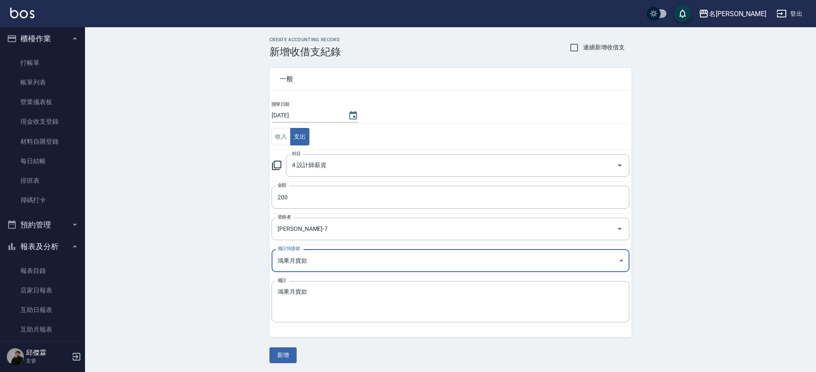
type input "鴻果月貨款"
type textarea "鴻果月貨款"
click at [323, 267] on body "名留霧峰 登出 櫃檯作業 打帳單 帳單列表 營業儀表板 現金收支登錄 材料自購登錄 每日結帳 排班表 掃碼打卡 預約管理 預約管理 單日預約紀錄 單週預約紀錄…" at bounding box center [405, 186] width 811 height 373
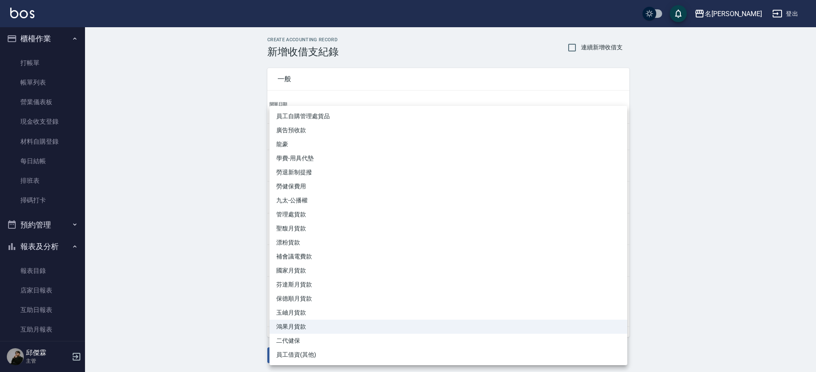
click at [180, 275] on div at bounding box center [408, 186] width 816 height 372
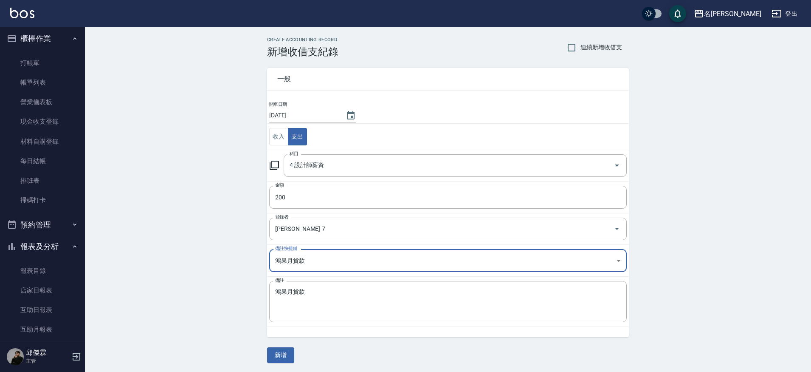
scroll to position [0, 0]
click at [621, 259] on body "名留霧峰 登出 櫃檯作業 打帳單 帳單列表 營業儀表板 現金收支登錄 材料自購登錄 每日結帳 排班表 掃碼打卡 預約管理 預約管理 單日預約紀錄 單週預約紀錄…" at bounding box center [405, 186] width 811 height 373
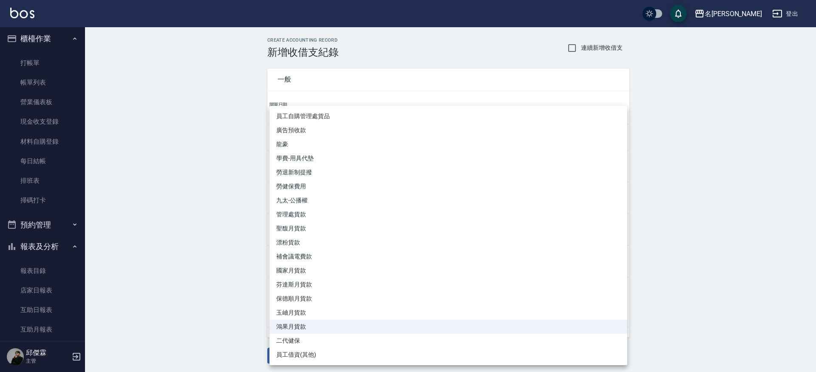
click at [199, 203] on div at bounding box center [408, 186] width 816 height 372
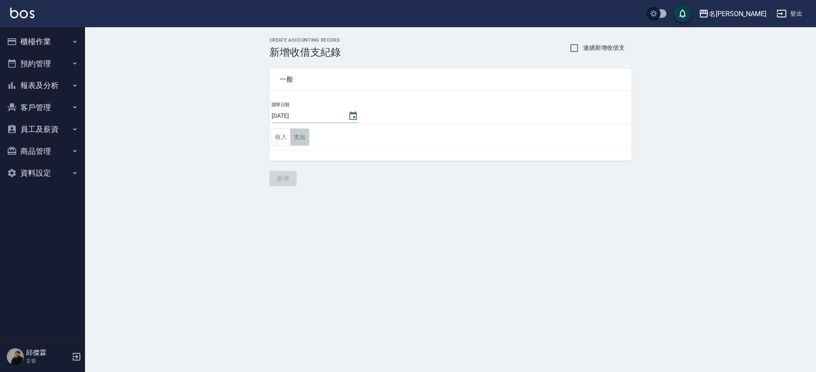
click at [301, 143] on button "支出" at bounding box center [299, 136] width 19 height 17
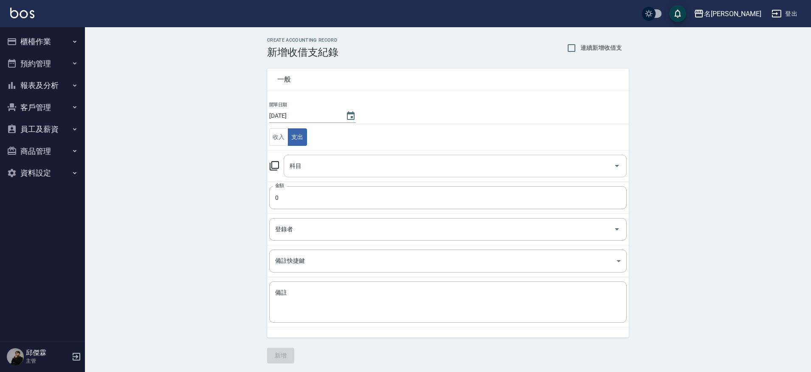
click at [301, 171] on input "科目" at bounding box center [449, 165] width 323 height 15
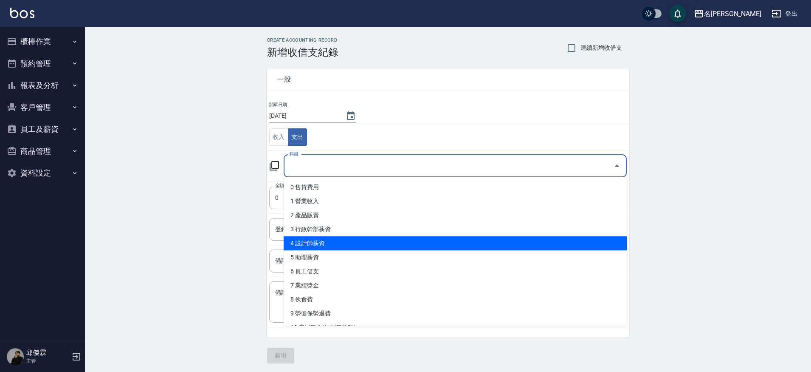
click at [318, 242] on li "4 設計師薪資" at bounding box center [455, 243] width 343 height 14
type input "4 設計師薪資"
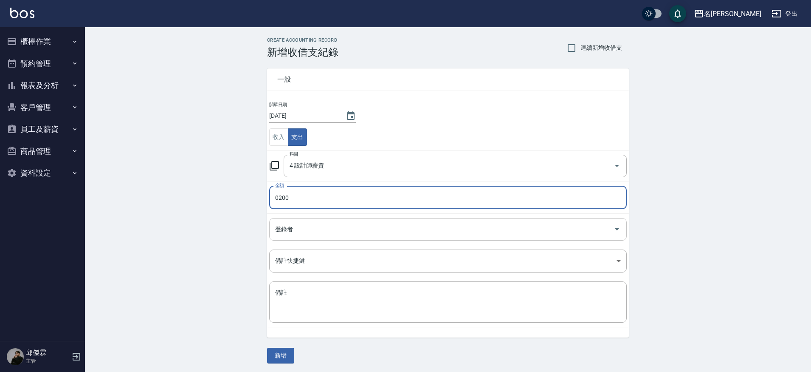
type input "0200"
click at [313, 231] on input "登錄者" at bounding box center [441, 229] width 337 height 15
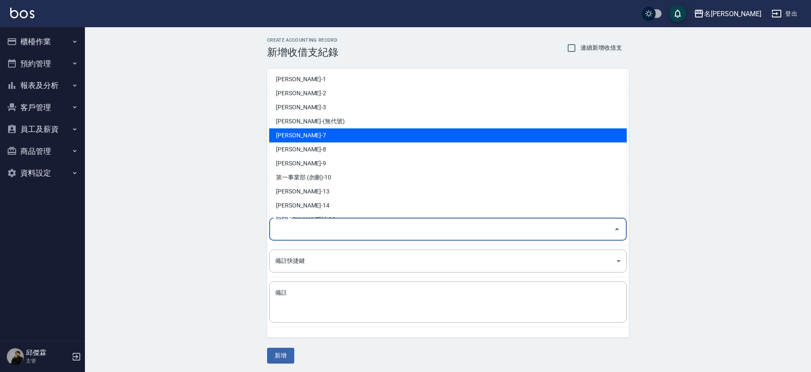
click at [293, 137] on li "[PERSON_NAME]-7" at bounding box center [448, 135] width 358 height 14
type input "[PERSON_NAME]-7"
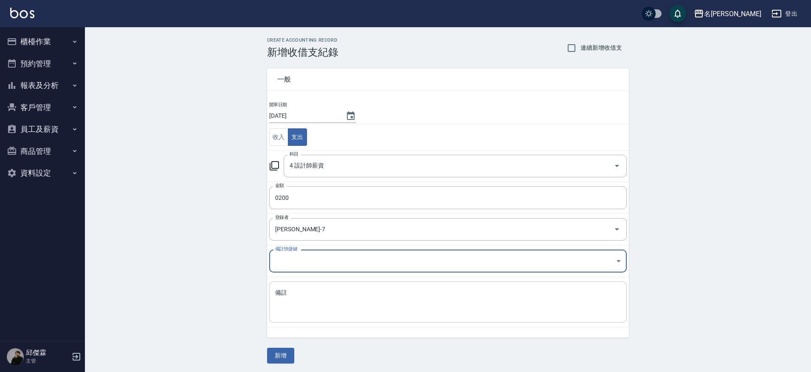
click at [348, 306] on textarea "備註" at bounding box center [448, 301] width 346 height 27
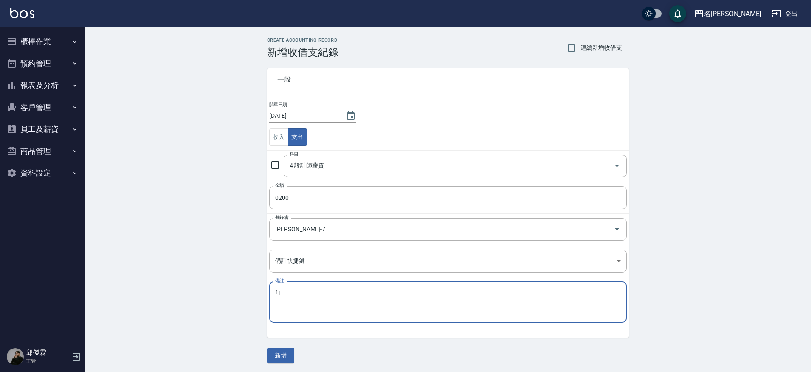
type textarea "1"
type textarea "補ＫＩＲＡ薪水"
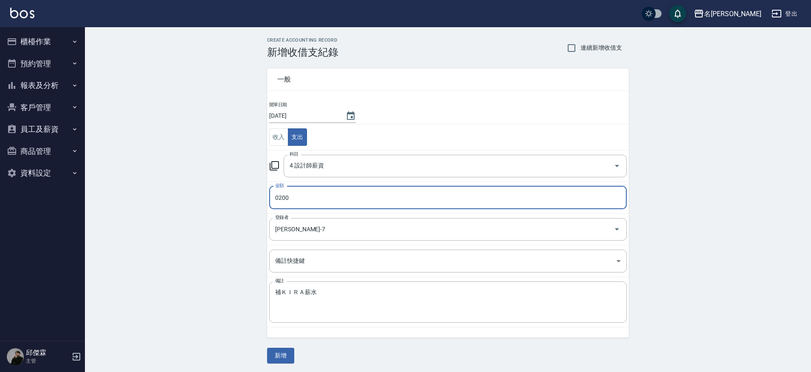
click at [302, 198] on input "0200" at bounding box center [448, 197] width 358 height 23
type input "0202"
click at [282, 360] on button "新增" at bounding box center [280, 355] width 27 height 16
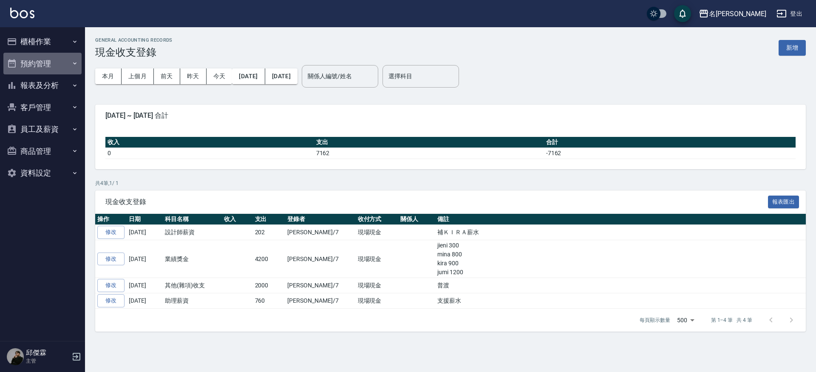
click at [55, 65] on button "預約管理" at bounding box center [42, 64] width 78 height 22
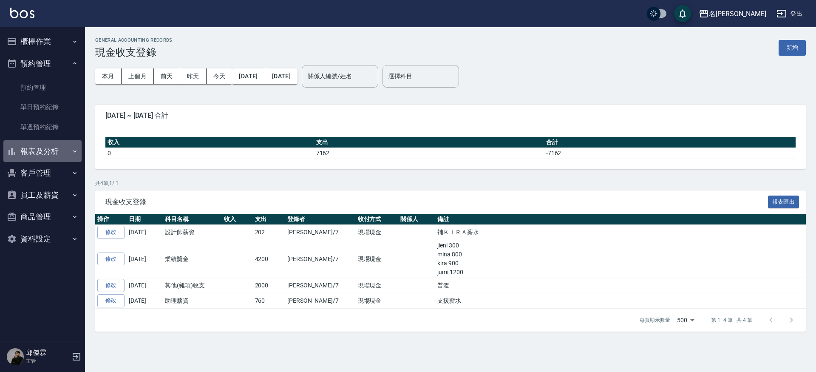
click at [44, 150] on button "報表及分析" at bounding box center [42, 151] width 78 height 22
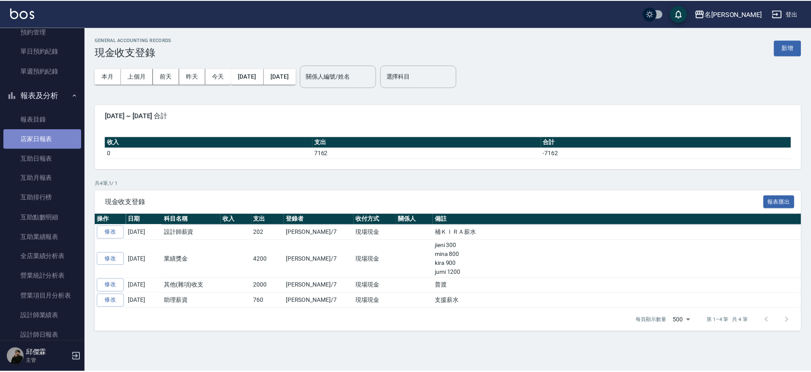
scroll to position [55, 0]
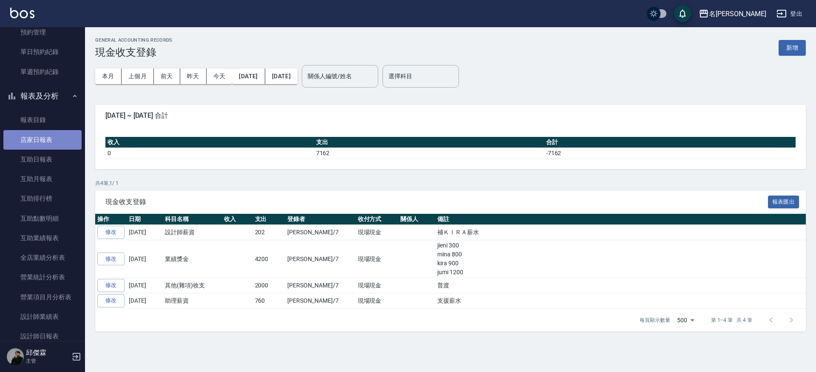
click at [48, 140] on link "店家日報表" at bounding box center [42, 140] width 78 height 20
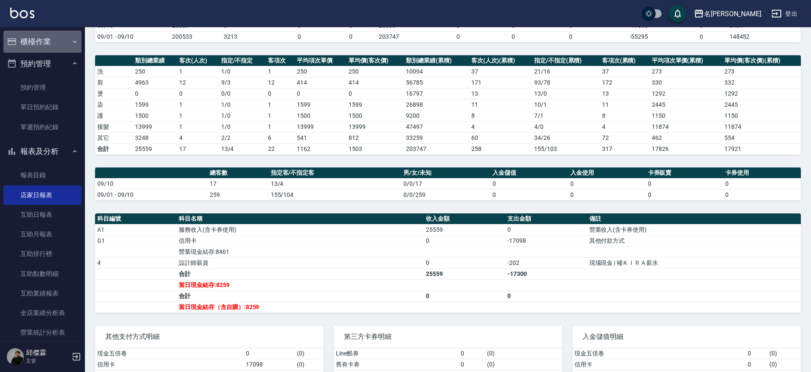
click at [47, 41] on button "櫃檯作業" at bounding box center [42, 42] width 78 height 22
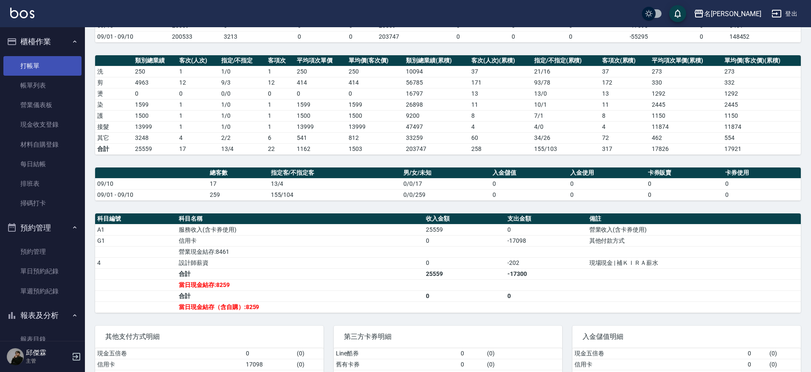
click at [38, 70] on link "打帳單" at bounding box center [42, 66] width 78 height 20
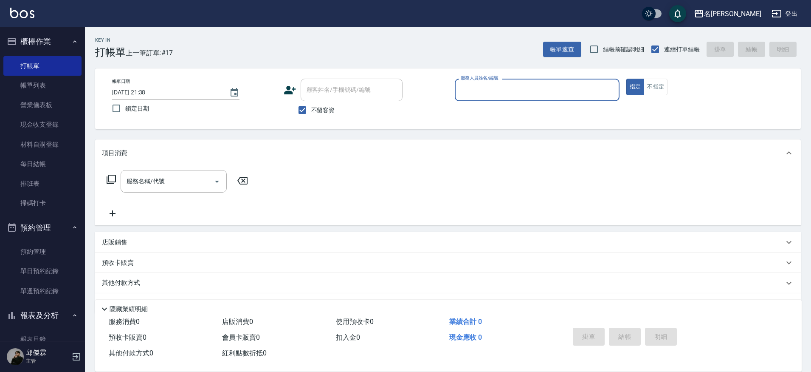
click at [508, 91] on input "服務人員姓名/編號" at bounding box center [537, 89] width 157 height 15
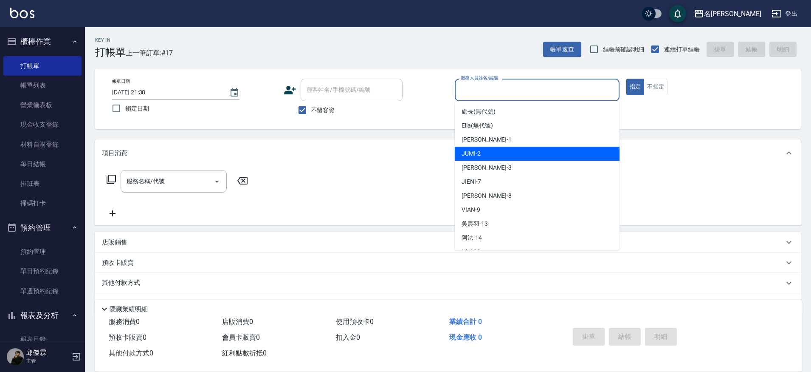
click at [489, 157] on div "JUMI -2" at bounding box center [537, 154] width 165 height 14
type input "JUMI-2"
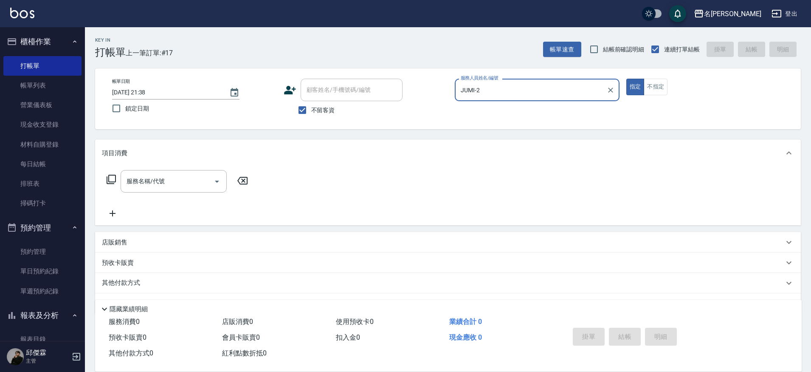
click at [627, 79] on button "指定" at bounding box center [636, 87] width 18 height 17
type button "true"
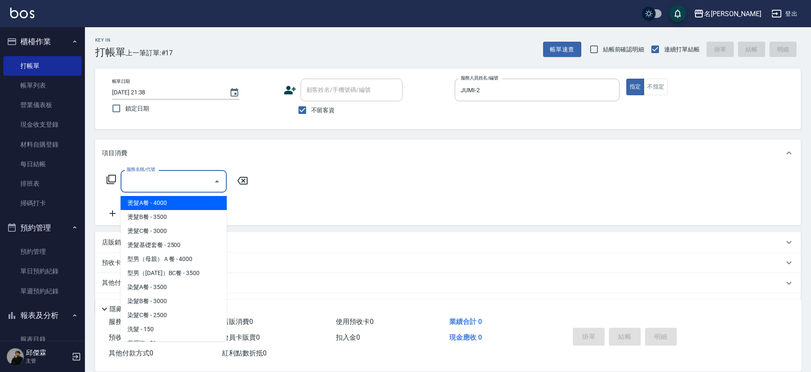
click at [175, 185] on input "服務名稱/代號" at bounding box center [167, 181] width 86 height 15
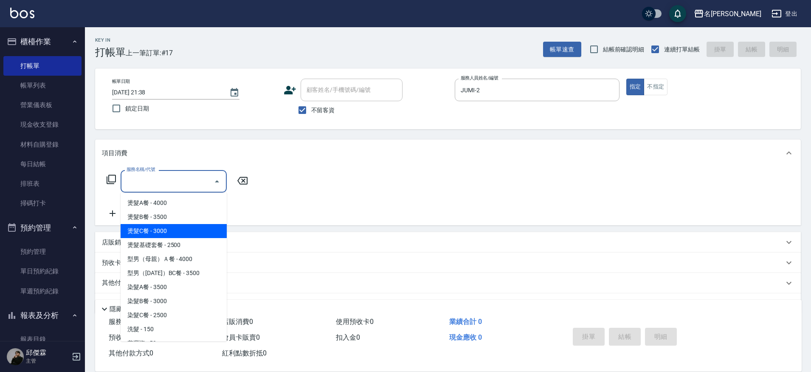
type input "3"
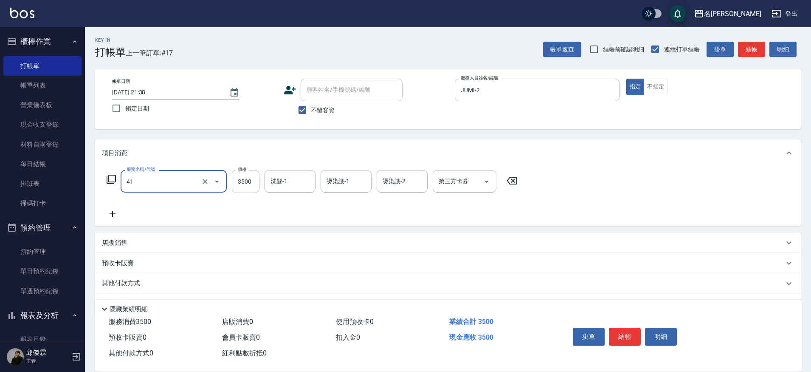
type input "染髮A餐(41)"
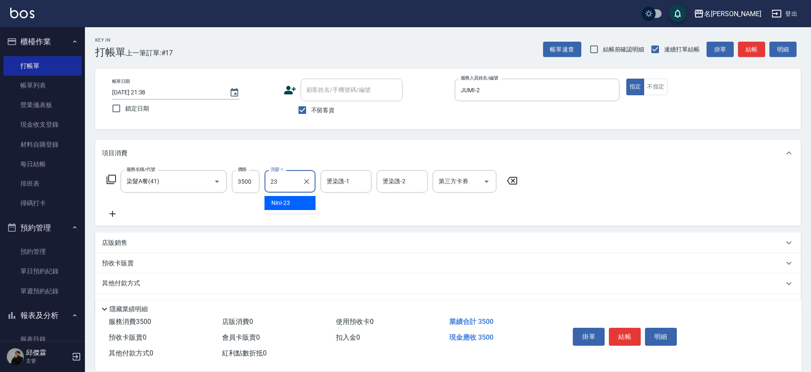
type input "Nini-23"
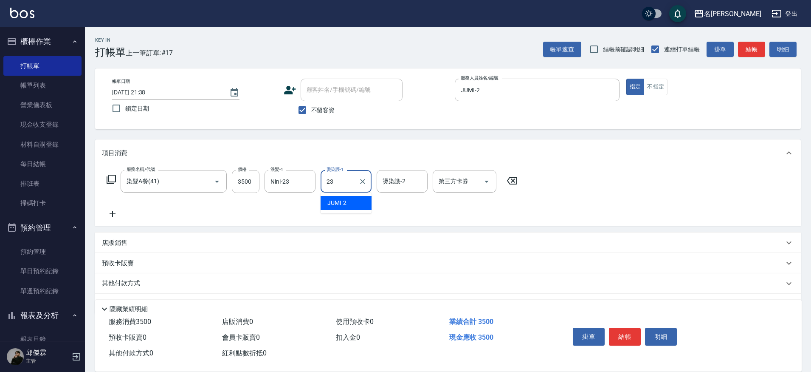
type input "Nini-23"
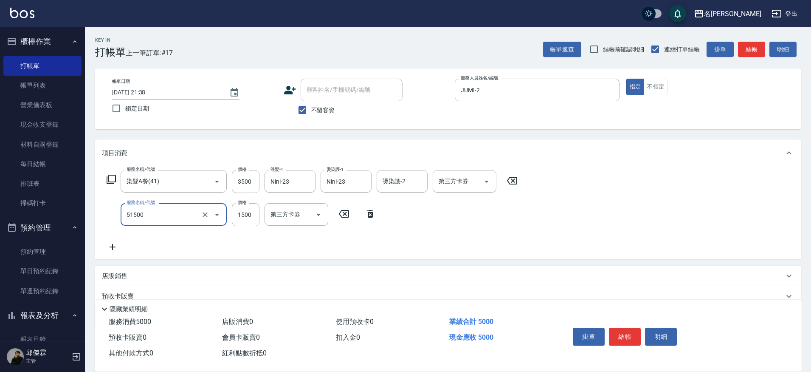
type input "鉑金護髮(51500)"
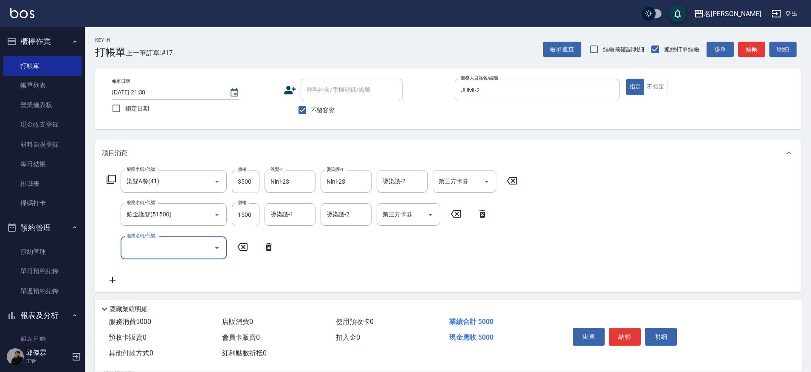
type input "5"
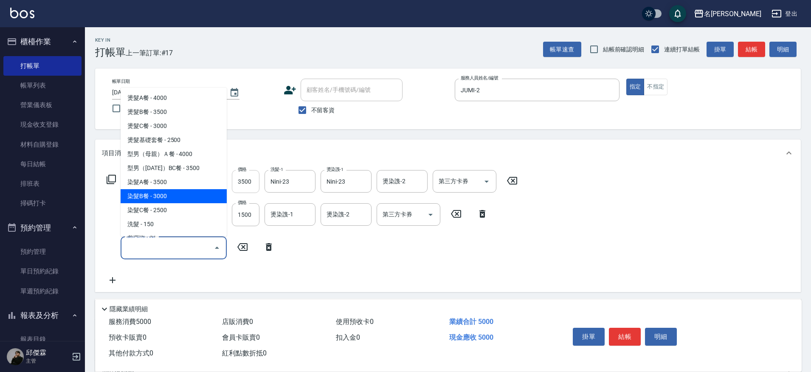
click at [252, 181] on input "3500" at bounding box center [246, 181] width 28 height 23
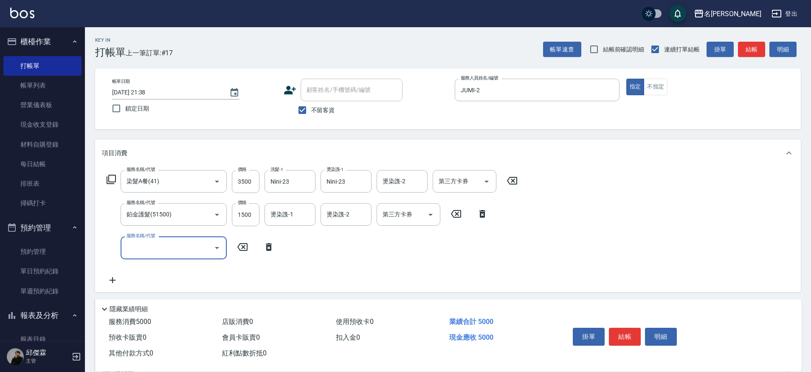
click at [164, 254] on input "服務名稱/代號" at bounding box center [167, 247] width 86 height 15
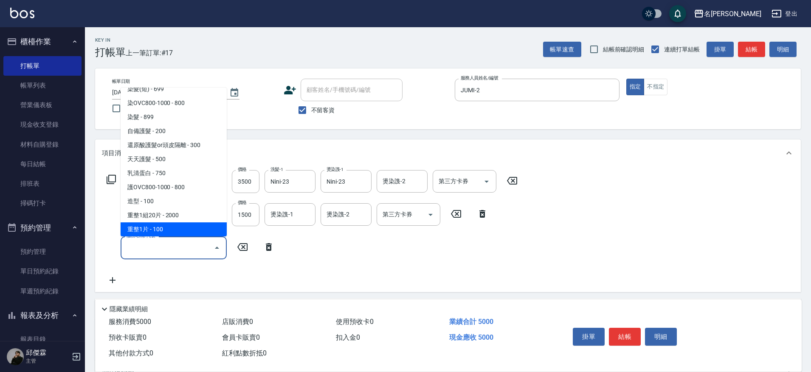
scroll to position [682, 0]
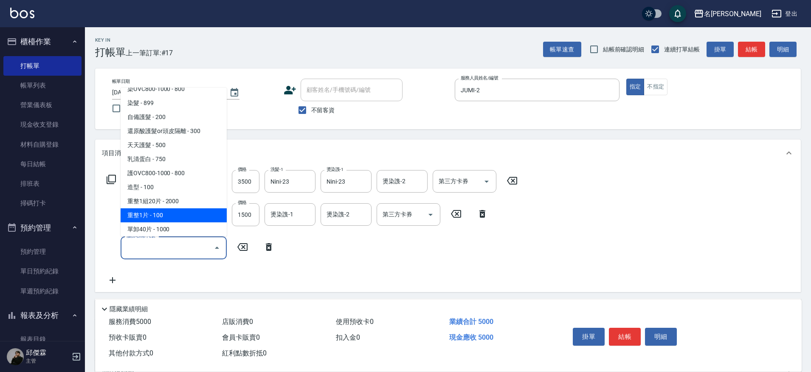
type input "重整1片(7007)"
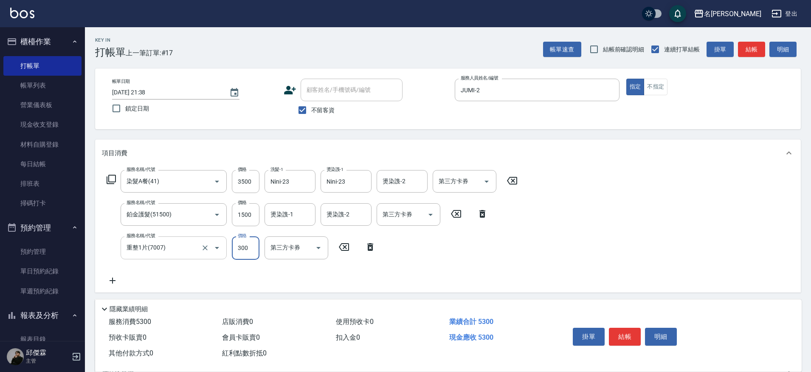
type input "300"
click at [488, 180] on icon "Open" at bounding box center [487, 181] width 10 height 10
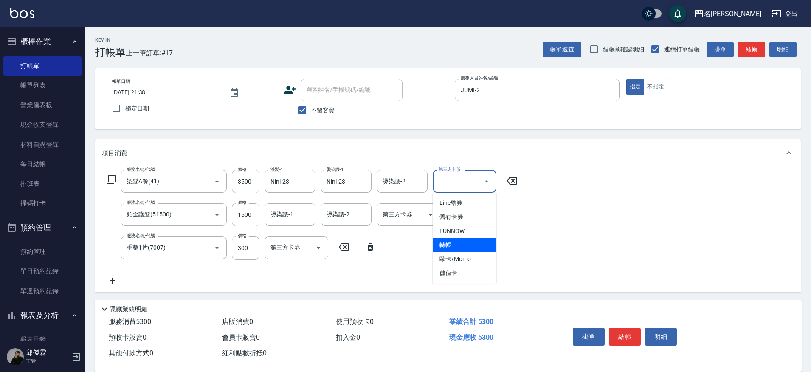
click at [449, 249] on span "轉帳" at bounding box center [465, 245] width 64 height 14
type input "轉帳"
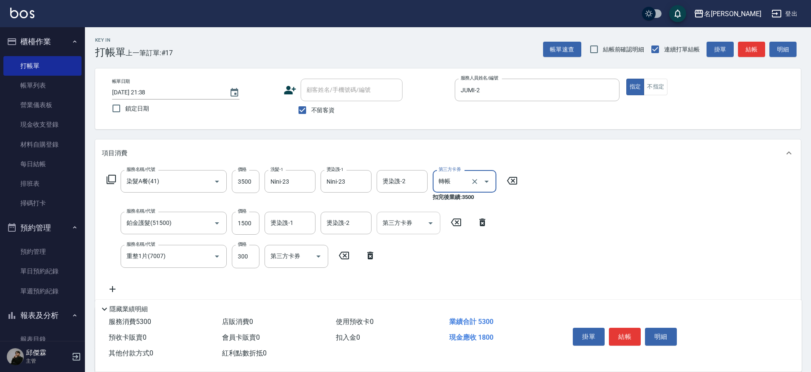
click at [425, 227] on div at bounding box center [430, 223] width 13 height 23
click at [427, 217] on button "Open" at bounding box center [431, 223] width 14 height 14
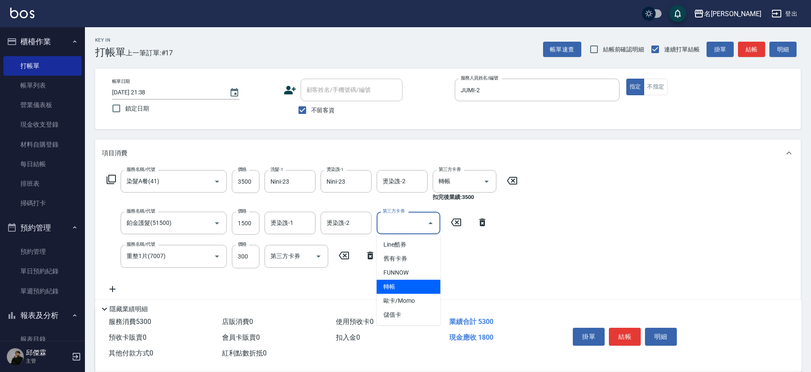
click at [390, 293] on span "轉帳" at bounding box center [409, 287] width 64 height 14
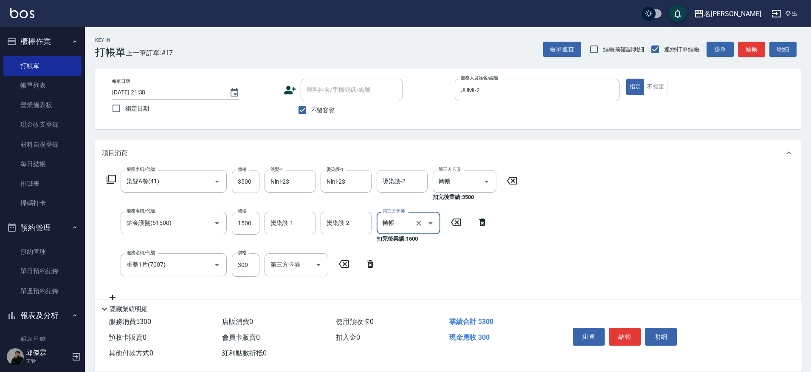
type input "轉帳"
click at [312, 266] on button "Open" at bounding box center [319, 265] width 14 height 14
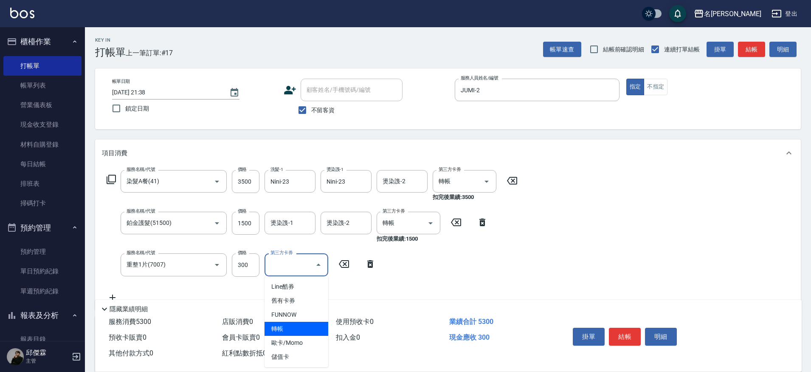
click at [297, 333] on span "轉帳" at bounding box center [297, 329] width 64 height 14
type input "轉帳"
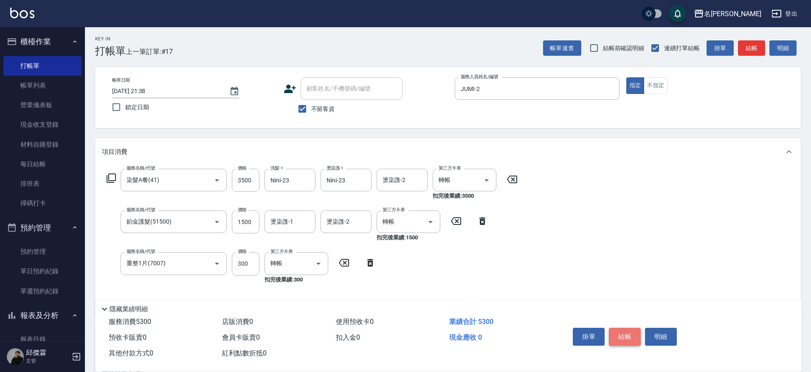
click at [630, 335] on button "結帳" at bounding box center [625, 337] width 32 height 18
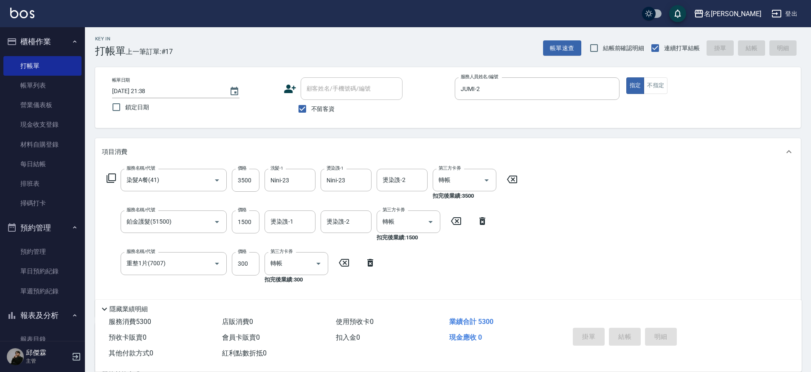
type input "[DATE] 21:43"
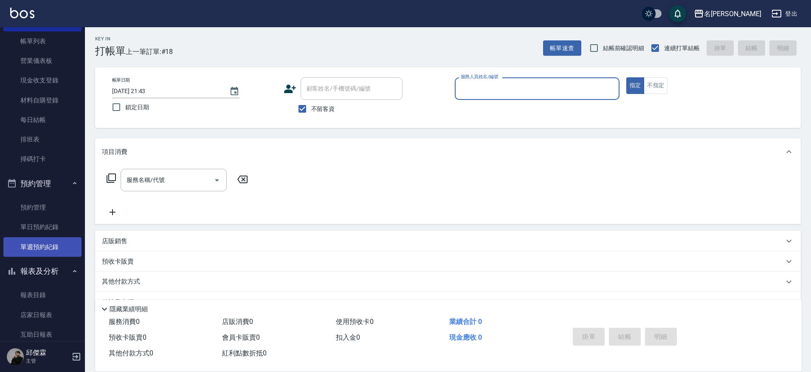
scroll to position [49, 0]
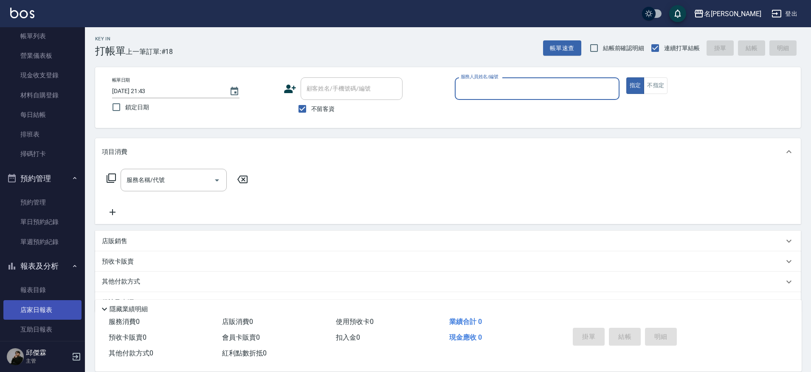
click at [48, 302] on link "店家日報表" at bounding box center [42, 310] width 78 height 20
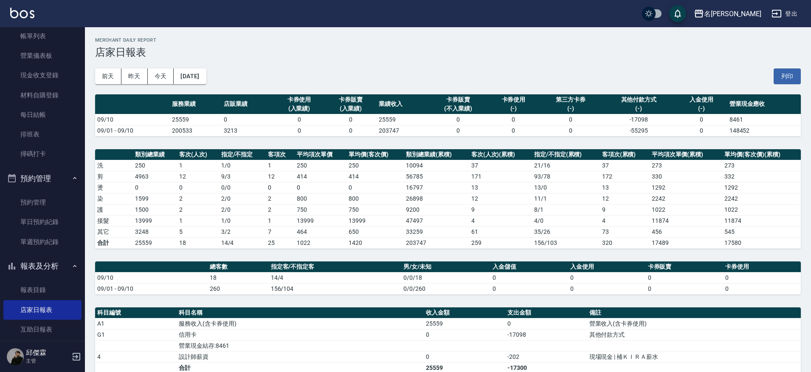
scroll to position [167, 0]
